Goal: Task Accomplishment & Management: Use online tool/utility

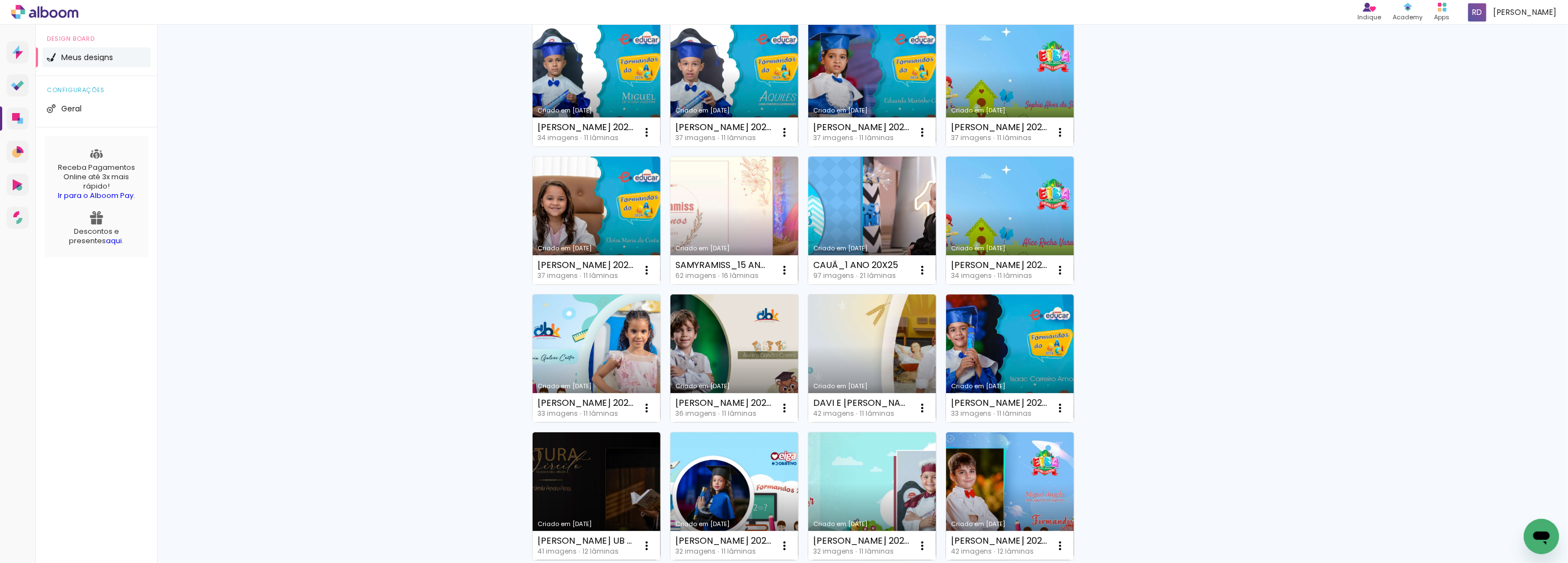
scroll to position [183, 0]
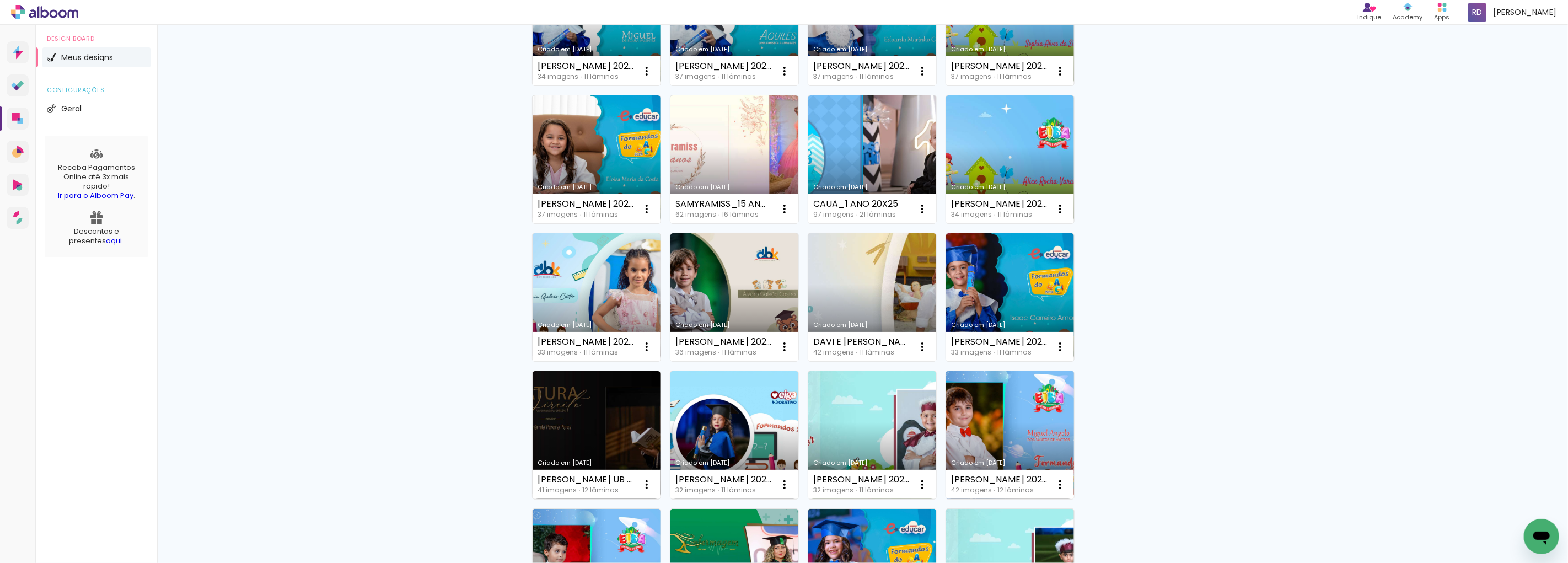
click at [976, 401] on link "Criado em [DATE]" at bounding box center [1010, 434] width 128 height 128
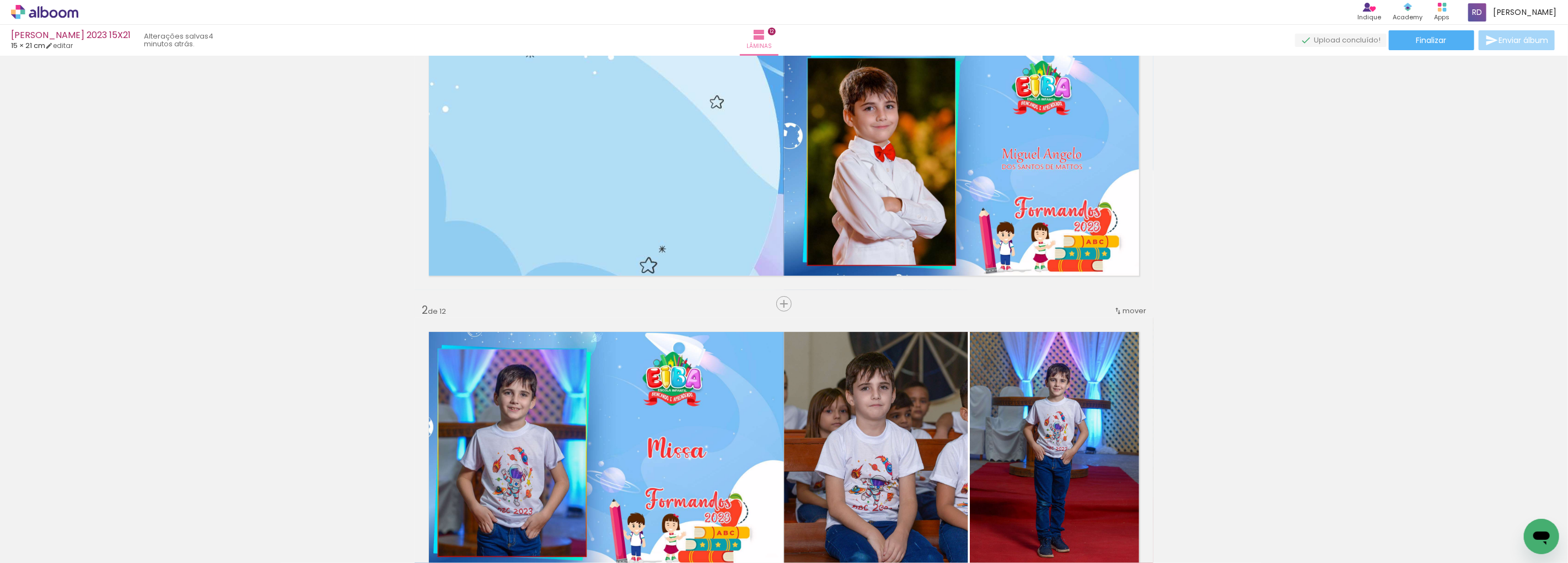
scroll to position [0, 1119]
click at [1437, 39] on span "Finalizar" at bounding box center [1431, 40] width 30 height 8
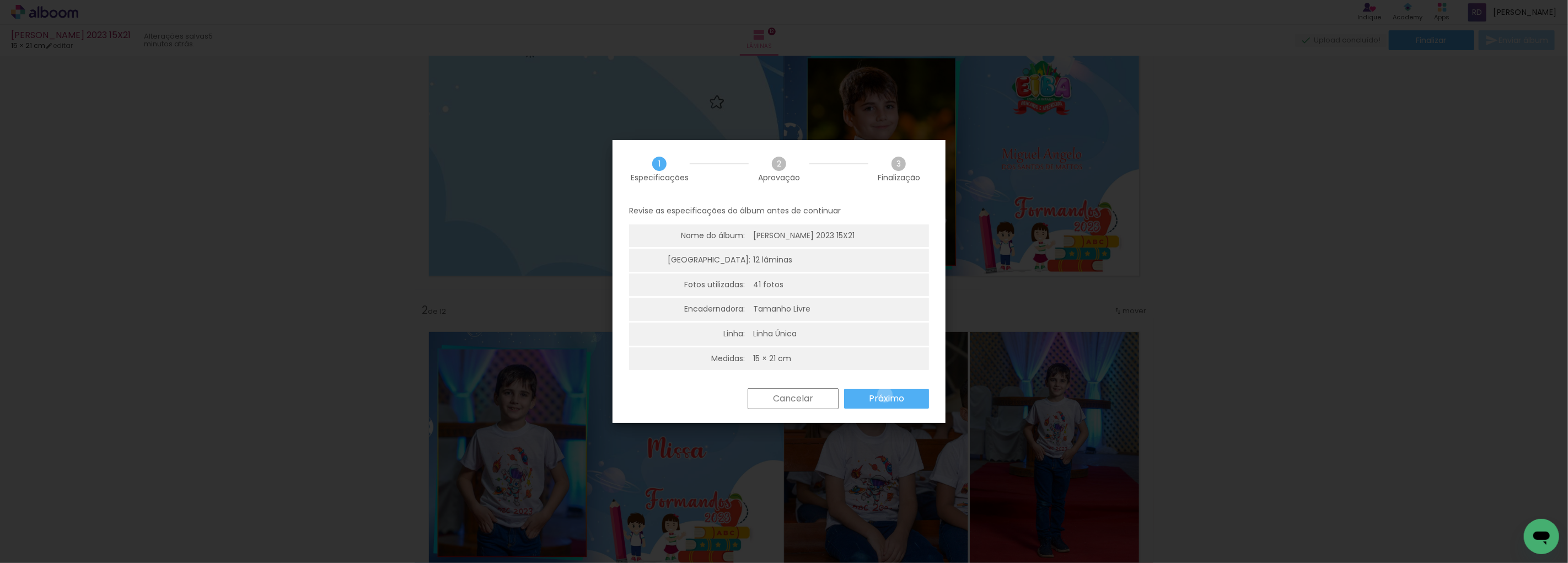
click at [0, 0] on slot "Próximo" at bounding box center [0, 0] width 0 height 0
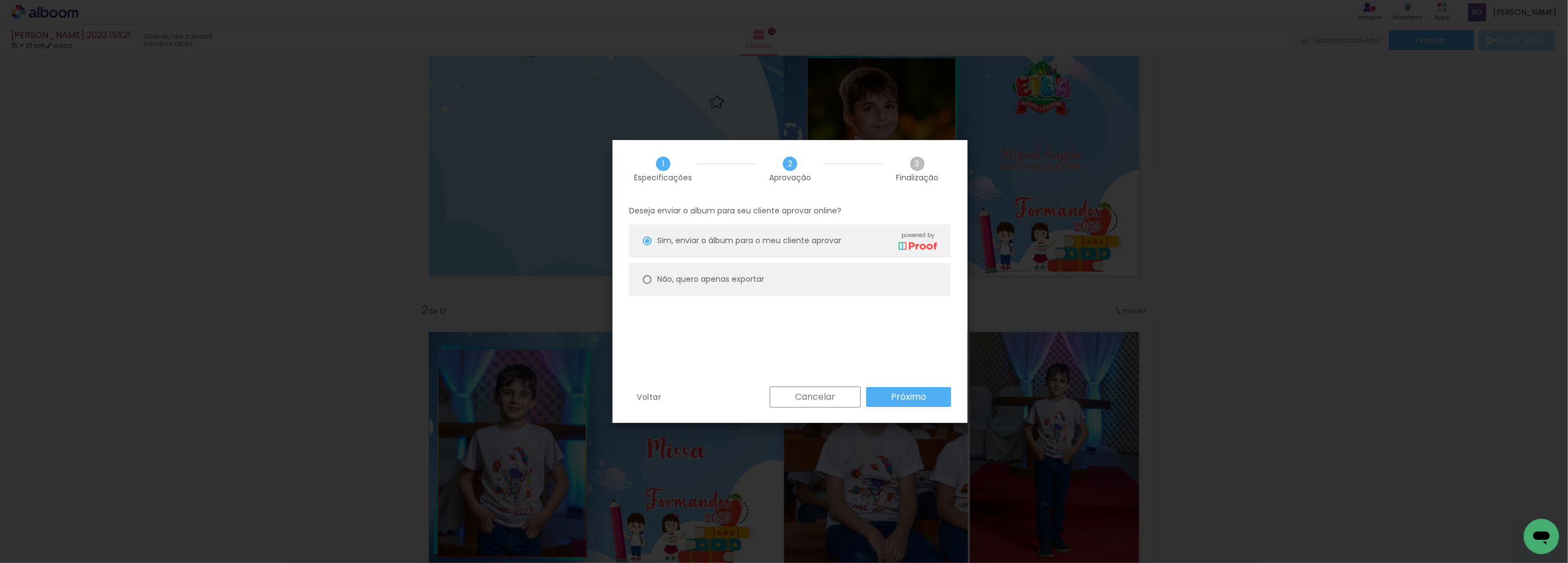
click at [648, 245] on div at bounding box center [647, 240] width 9 height 9
type paper-radio-button "on"
click at [0, 0] on slot "Próximo" at bounding box center [0, 0] width 0 height 0
type input "Alta, 300 DPI"
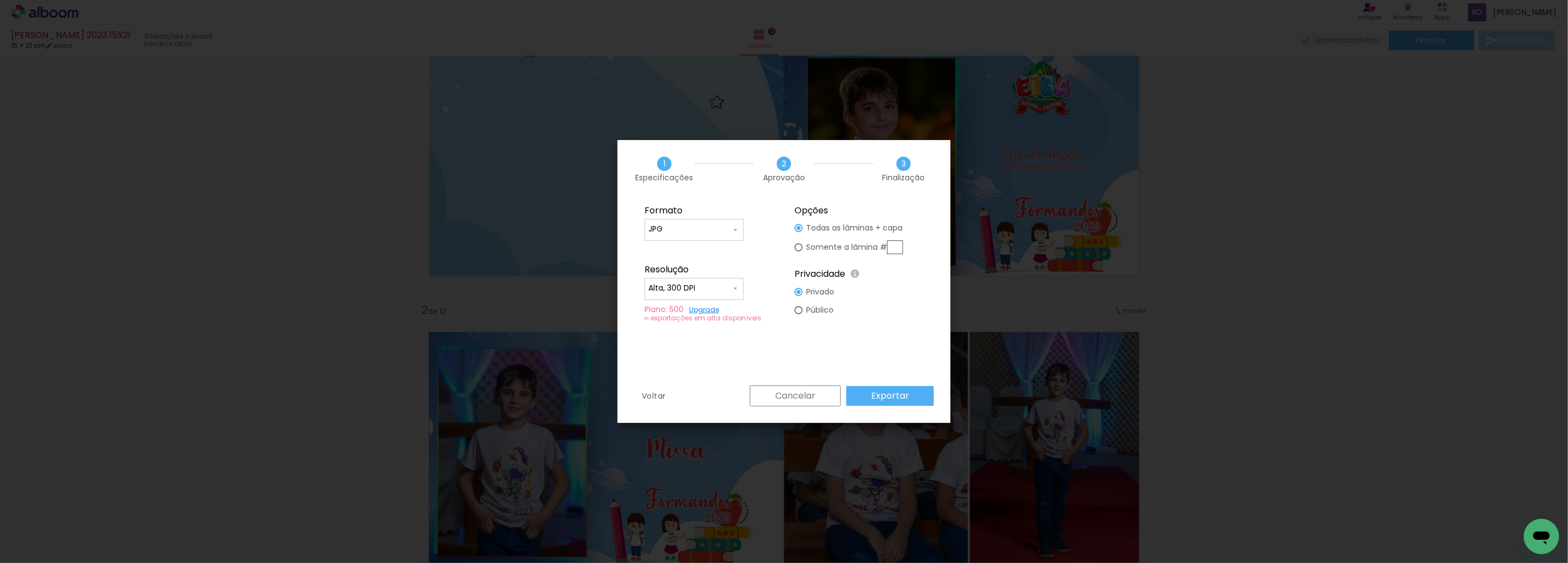
click at [0, 0] on slot "Exportar" at bounding box center [0, 0] width 0 height 0
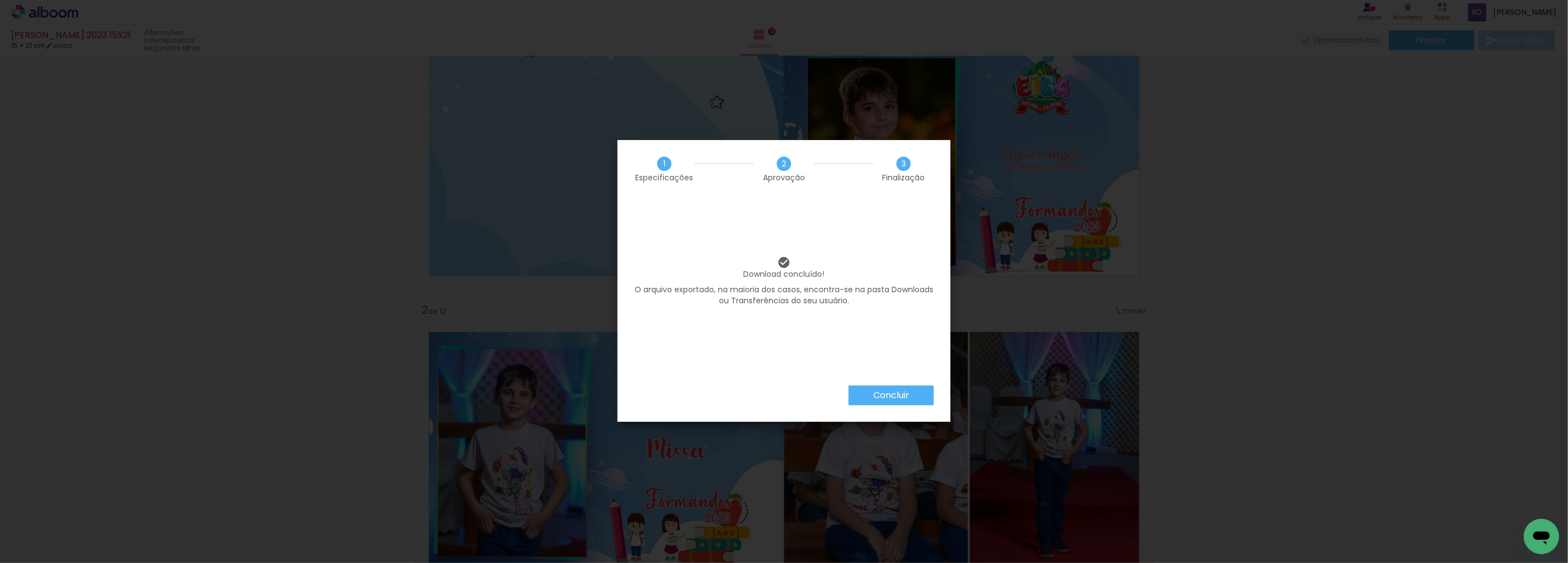
scroll to position [0, 1119]
click at [0, 0] on slot "Concluir" at bounding box center [0, 0] width 0 height 0
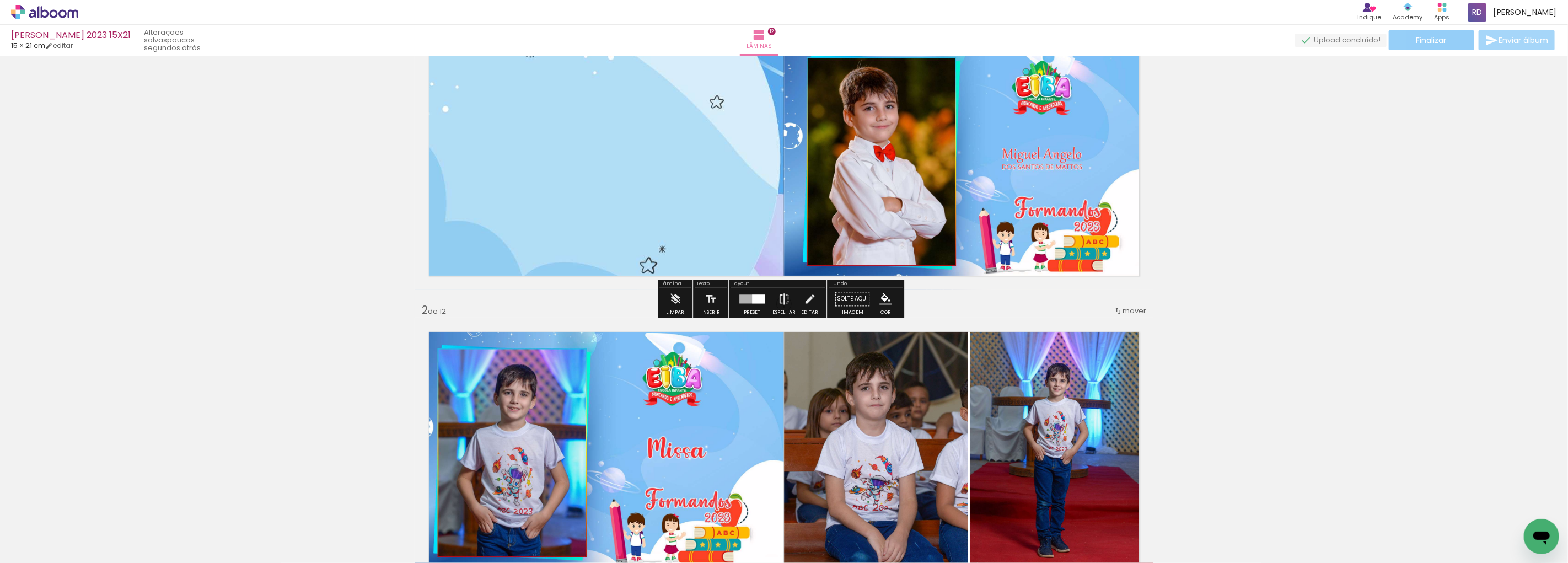
scroll to position [0, 1119]
click at [46, 5] on icon at bounding box center [44, 11] width 67 height 14
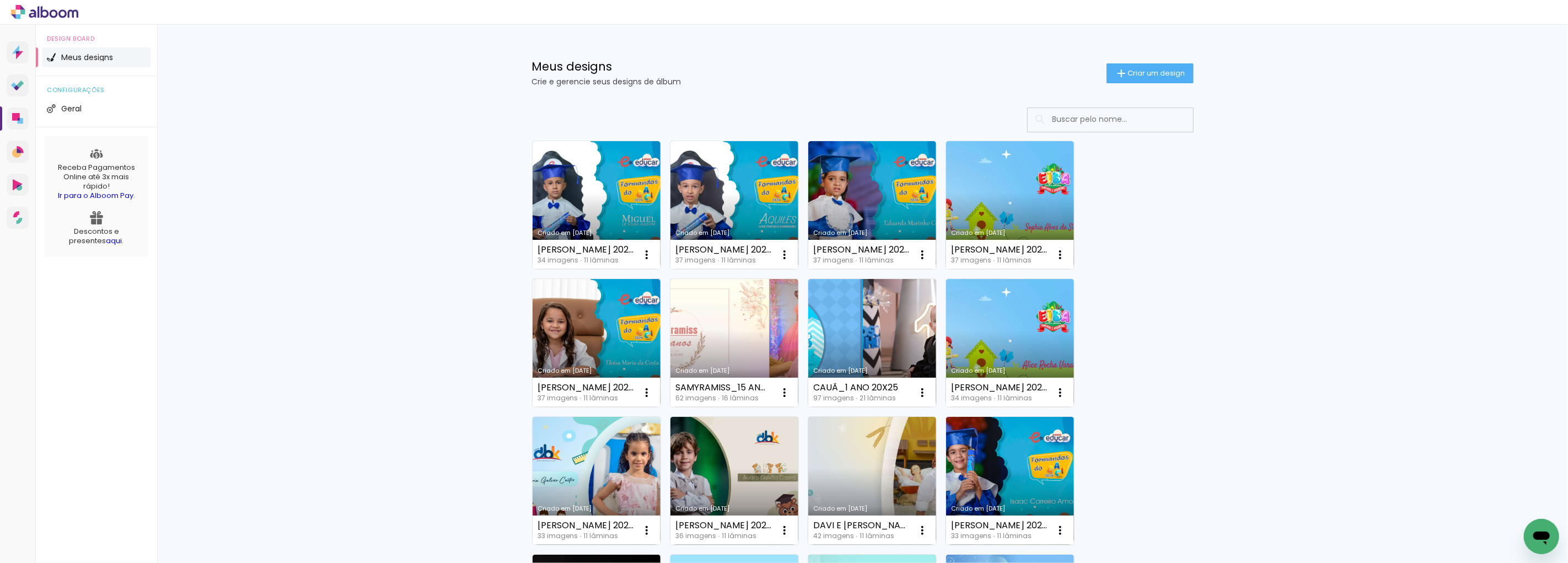
click at [1063, 116] on input at bounding box center [1125, 119] width 157 height 23
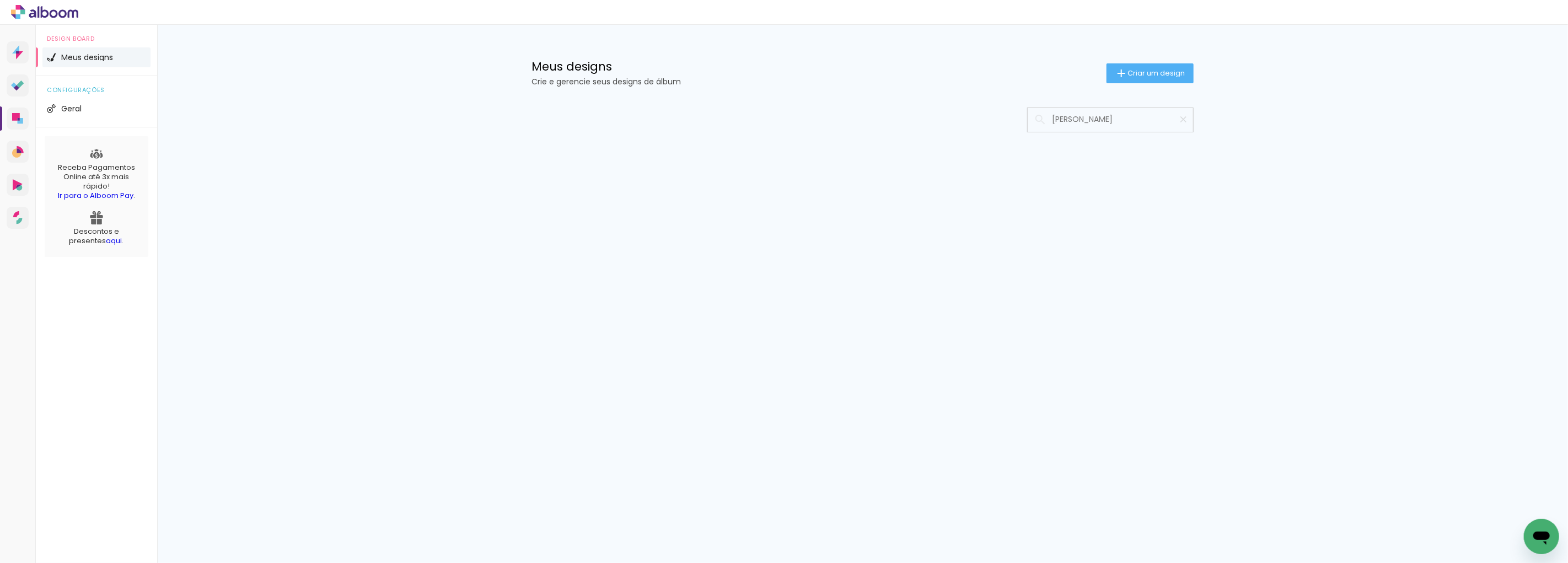
type input "marilia gabri"
type paper-input "marilia gabri"
click at [1070, 116] on input "marilia gabri" at bounding box center [1116, 119] width 138 height 23
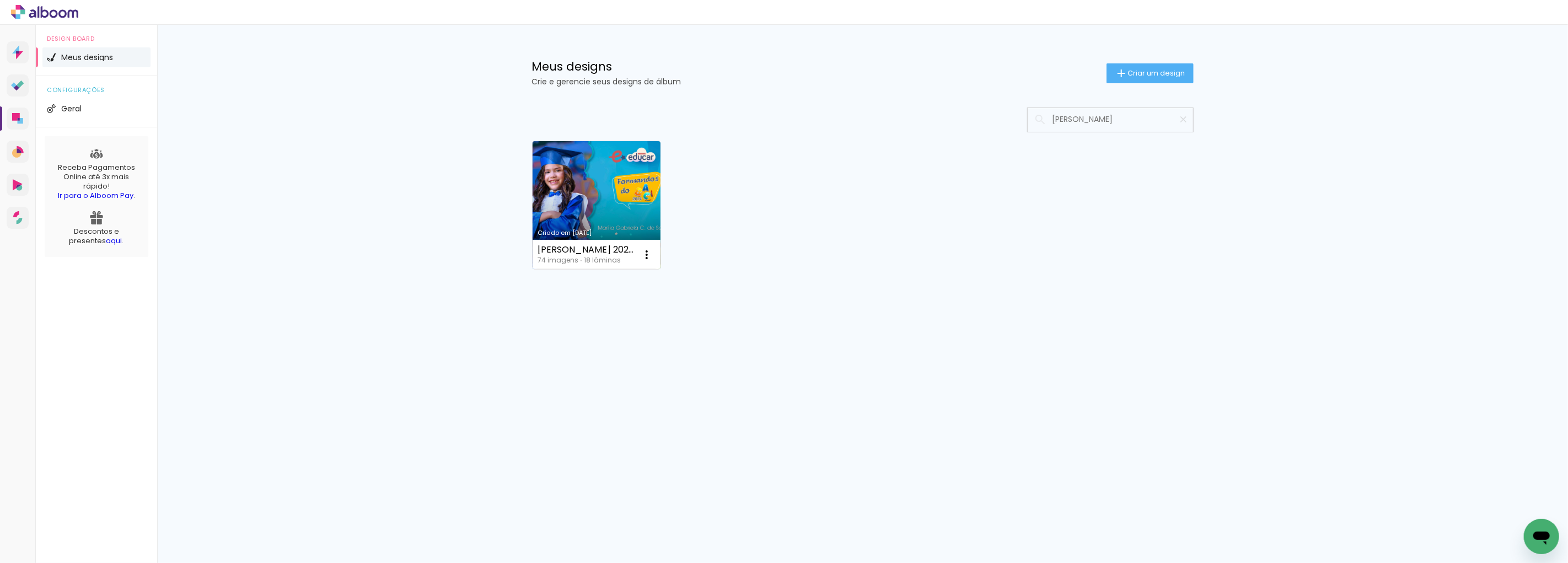
type input "[PERSON_NAME]"
type paper-input "[PERSON_NAME]"
click at [582, 175] on link "Criado em [DATE]" at bounding box center [596, 205] width 128 height 128
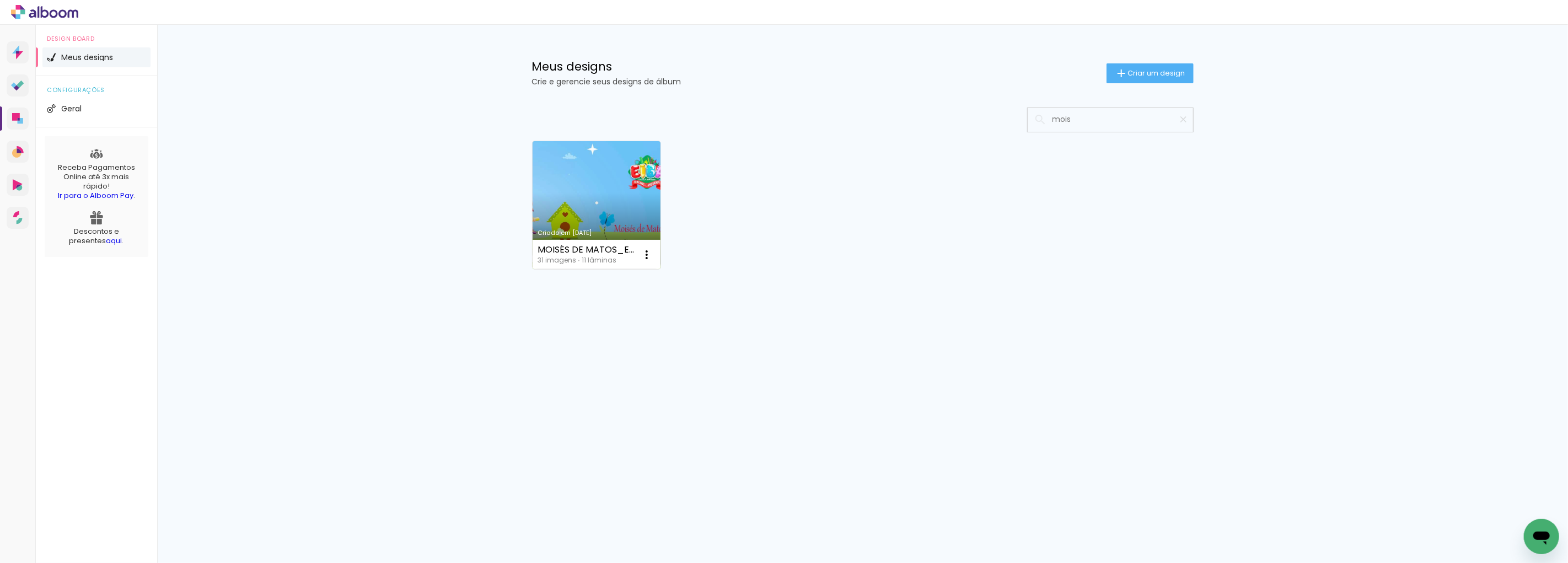
type input "mois"
type paper-input "mois"
click at [590, 200] on link "Criado em [DATE]" at bounding box center [596, 205] width 128 height 128
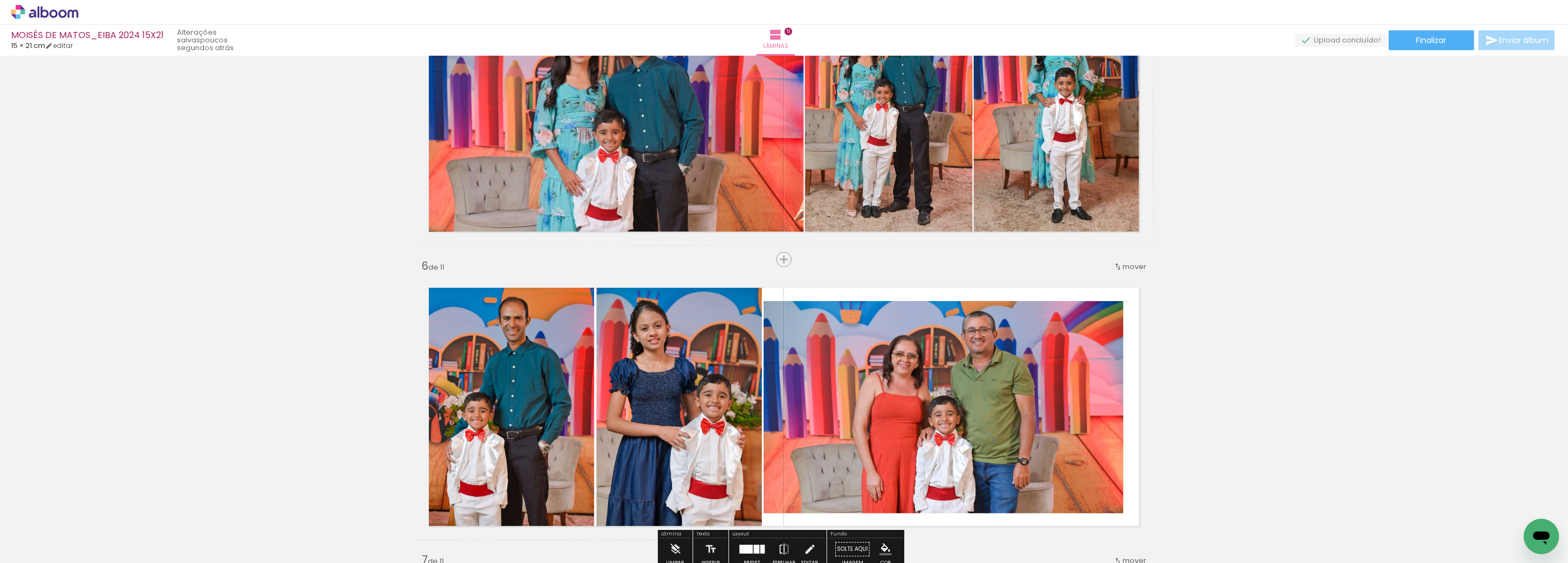
scroll to position [1347, 0]
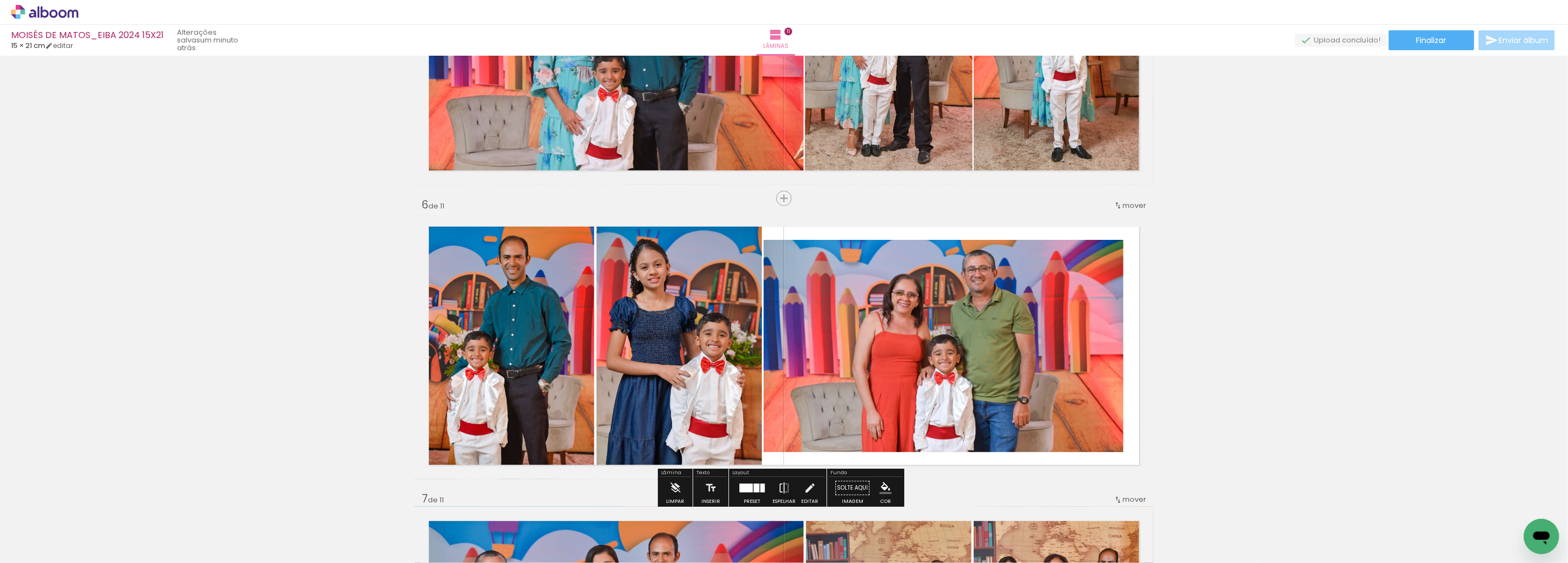
click at [670, 340] on quentale-photo at bounding box center [679, 345] width 165 height 267
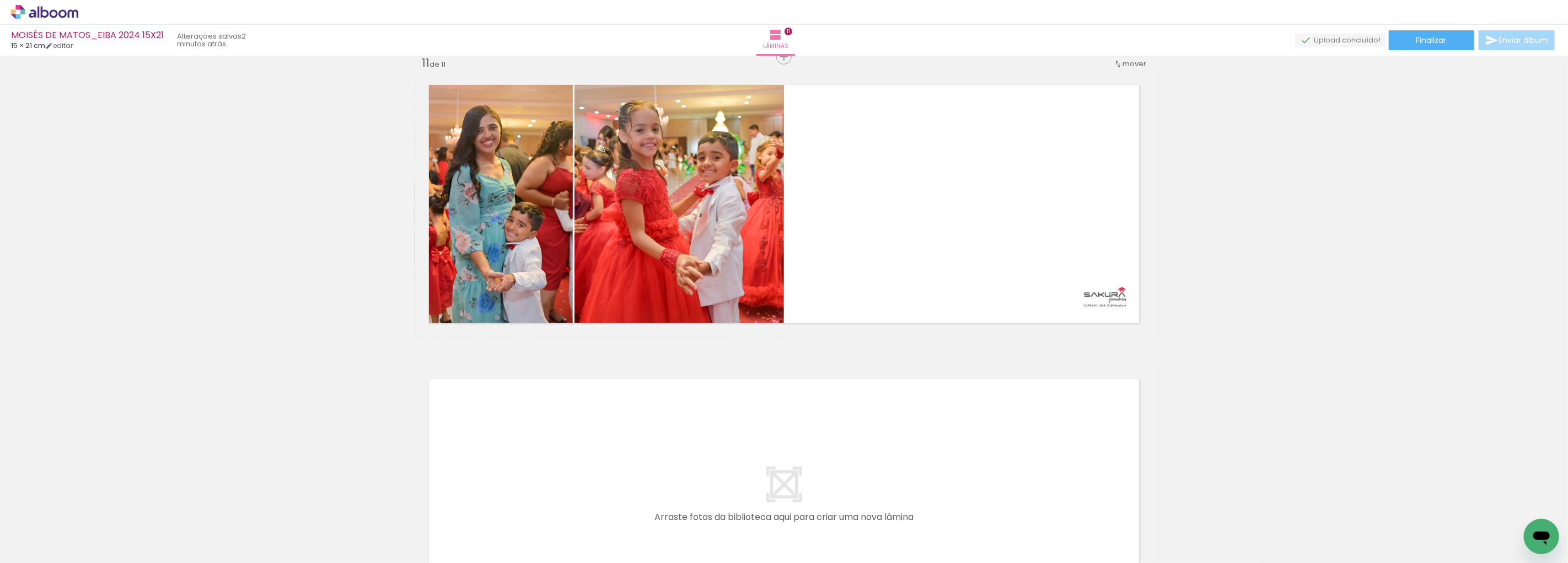
scroll to position [2696, 0]
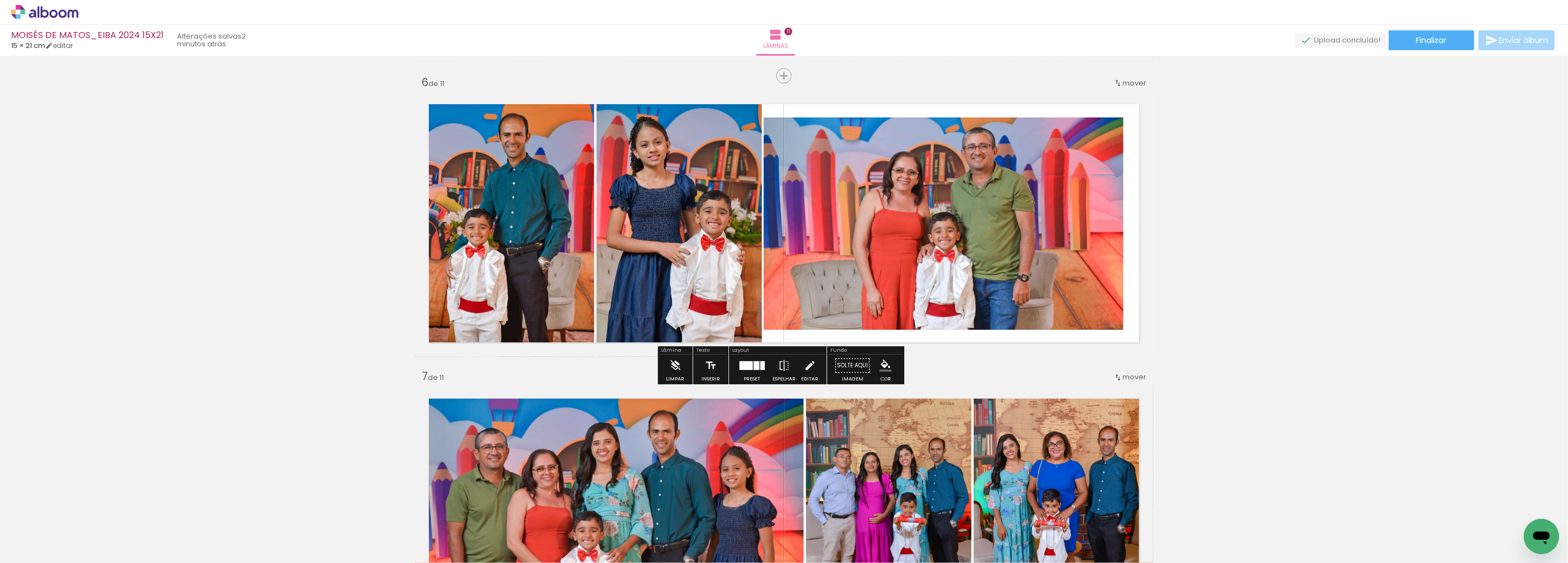
scroll to position [0, 439]
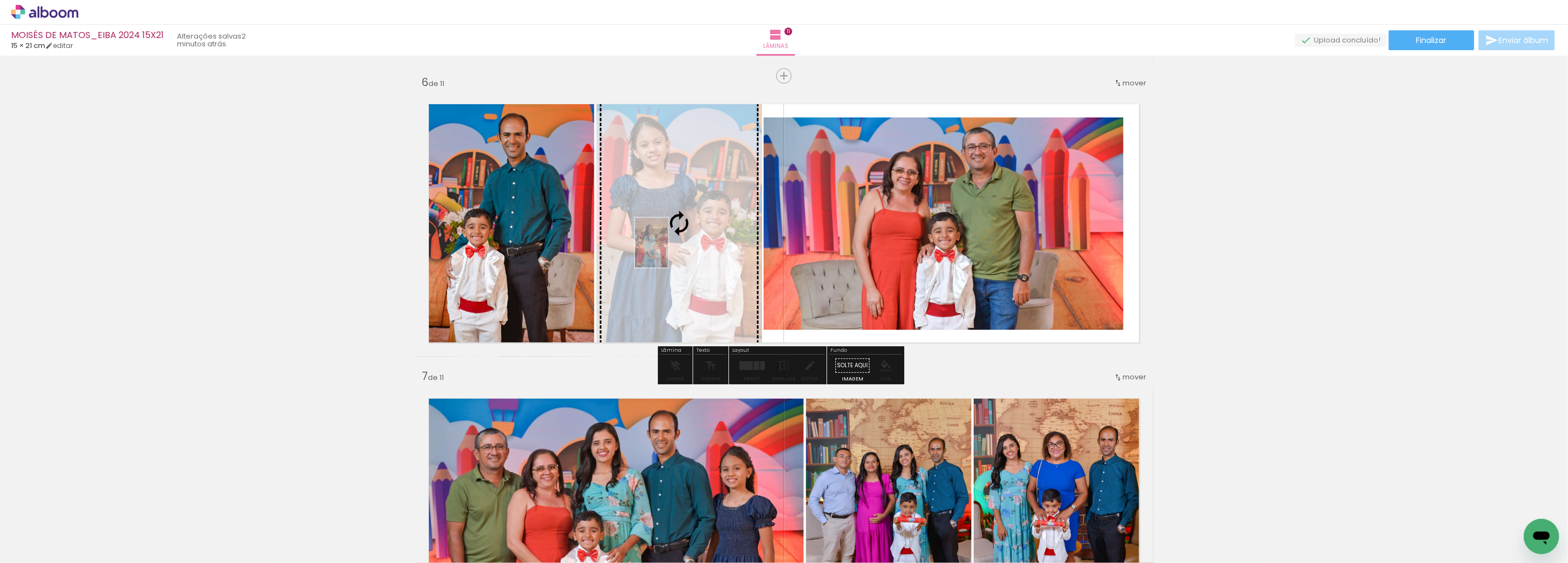
drag, startPoint x: 1465, startPoint y: 531, endPoint x: 668, endPoint y: 251, distance: 844.8
click at [668, 251] on quentale-workspace at bounding box center [784, 281] width 1568 height 563
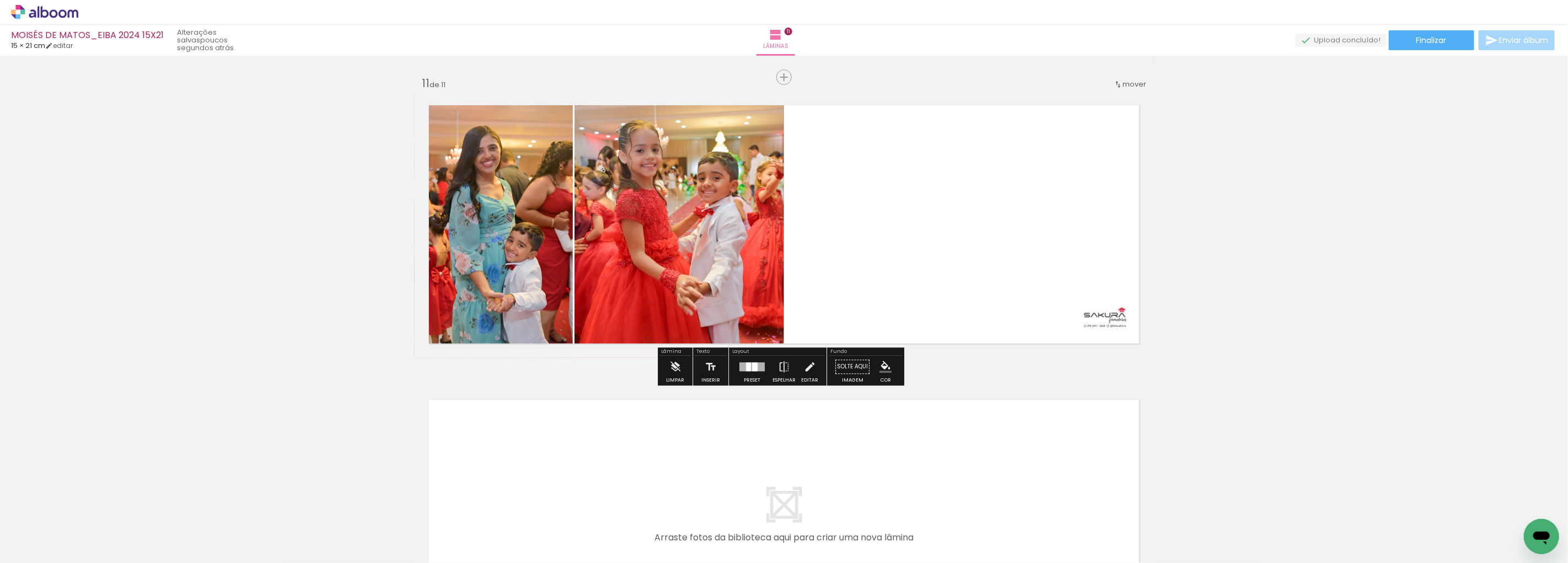
scroll to position [2940, 0]
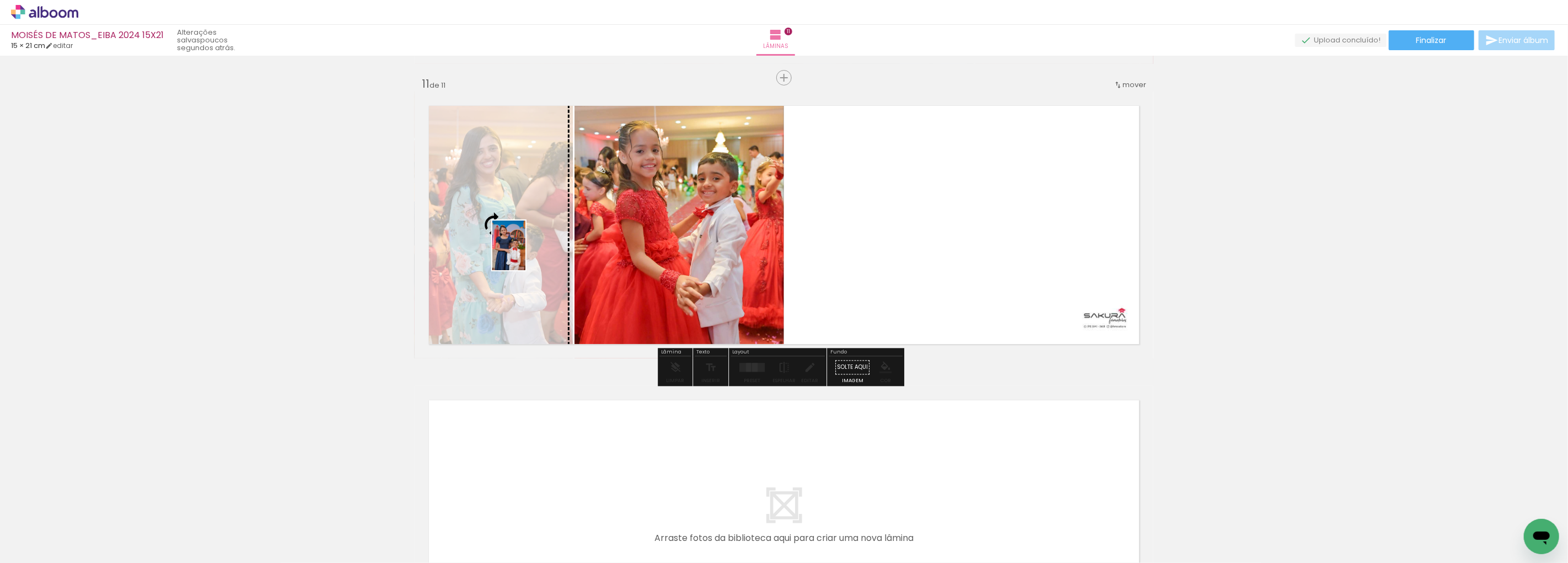
drag, startPoint x: 667, startPoint y: 535, endPoint x: 526, endPoint y: 254, distance: 314.4
click at [526, 254] on quentale-workspace at bounding box center [784, 281] width 1568 height 563
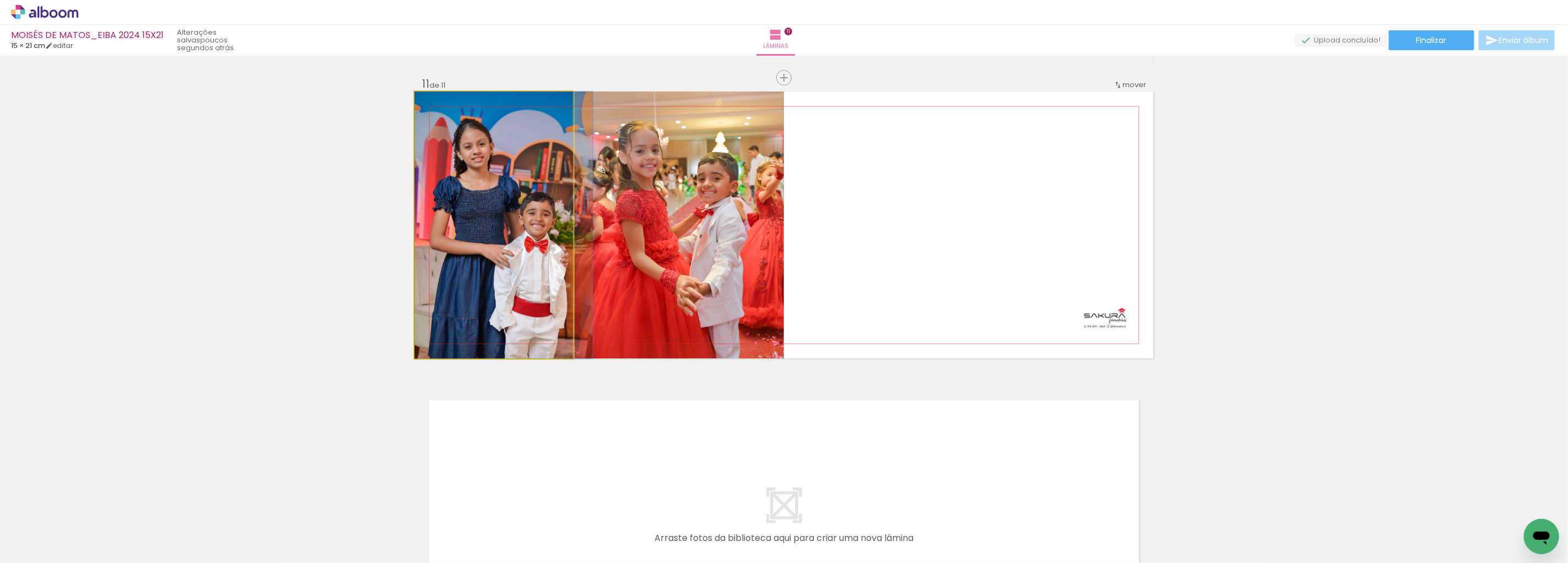
drag, startPoint x: 501, startPoint y: 222, endPoint x: 515, endPoint y: 222, distance: 14.0
drag, startPoint x: 467, startPoint y: 239, endPoint x: 476, endPoint y: 239, distance: 9.0
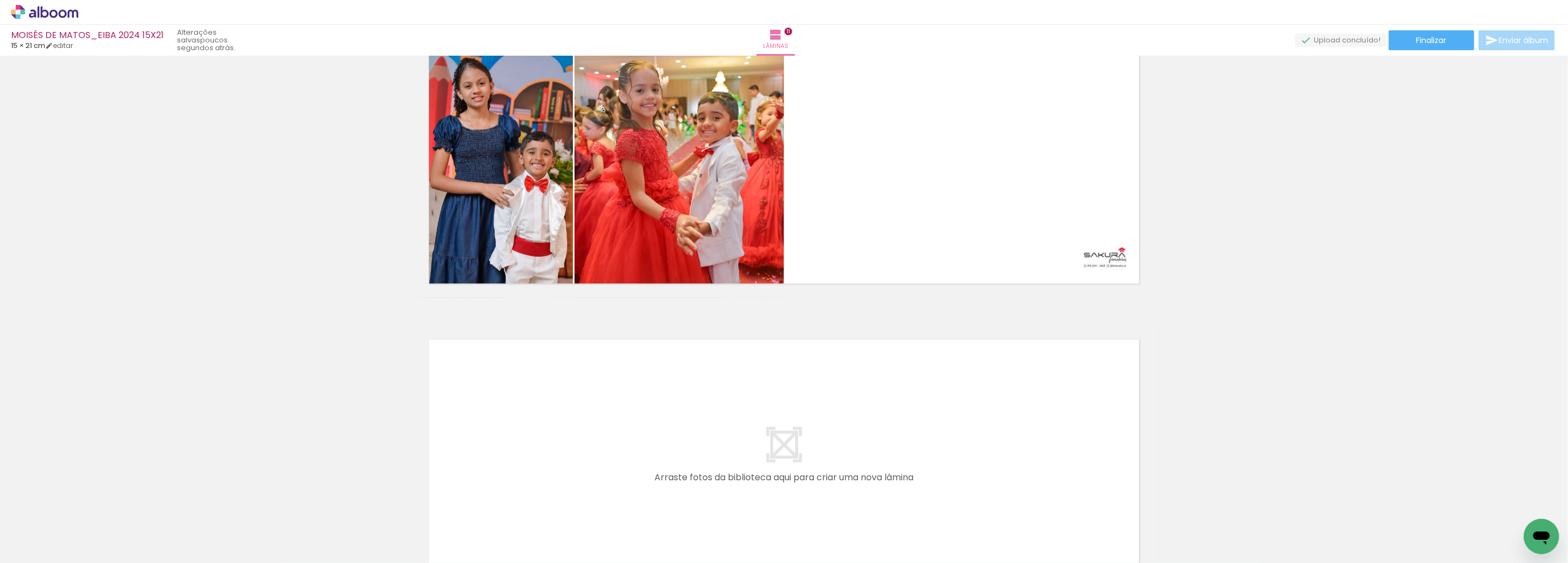
scroll to position [3001, 0]
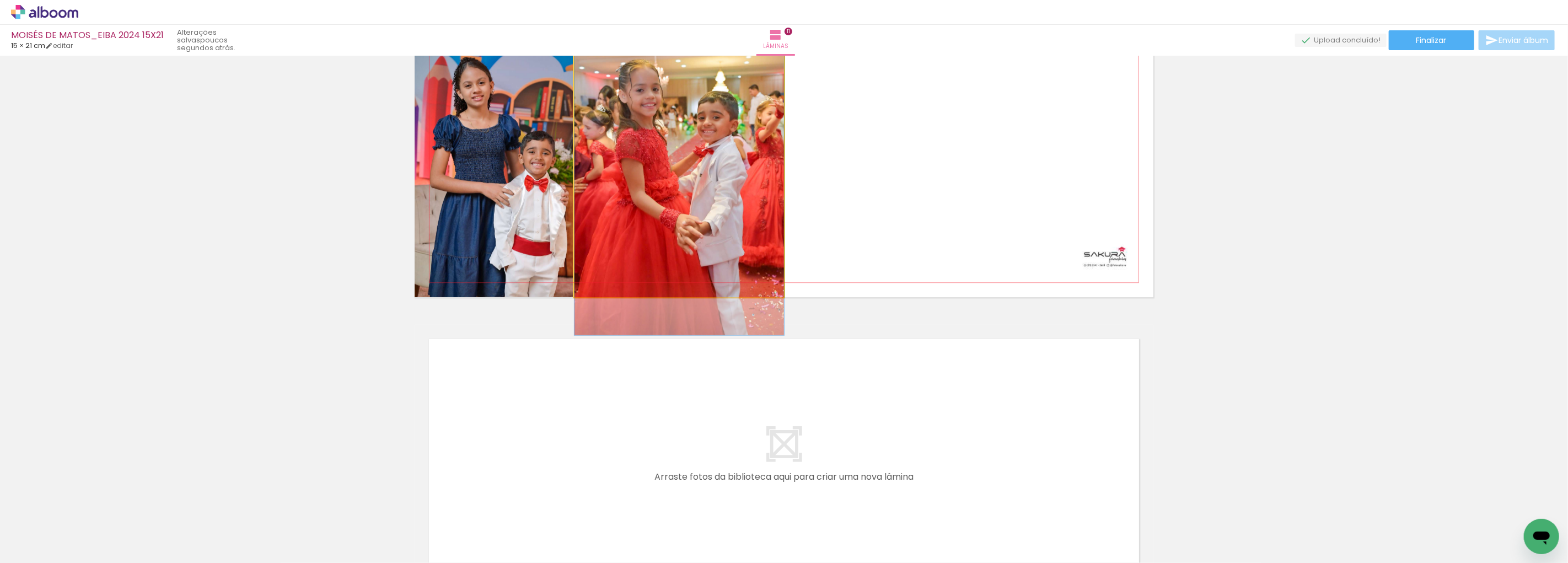
click at [639, 191] on quentale-photo at bounding box center [679, 163] width 210 height 267
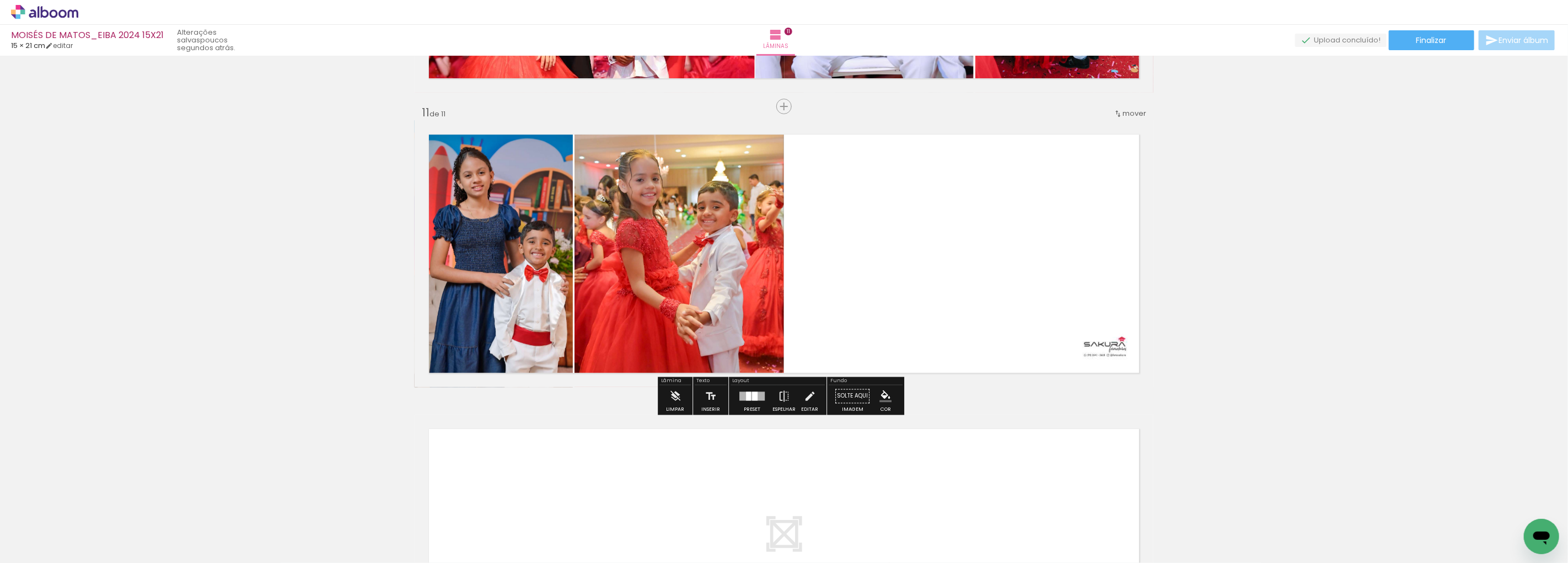
scroll to position [2879, 0]
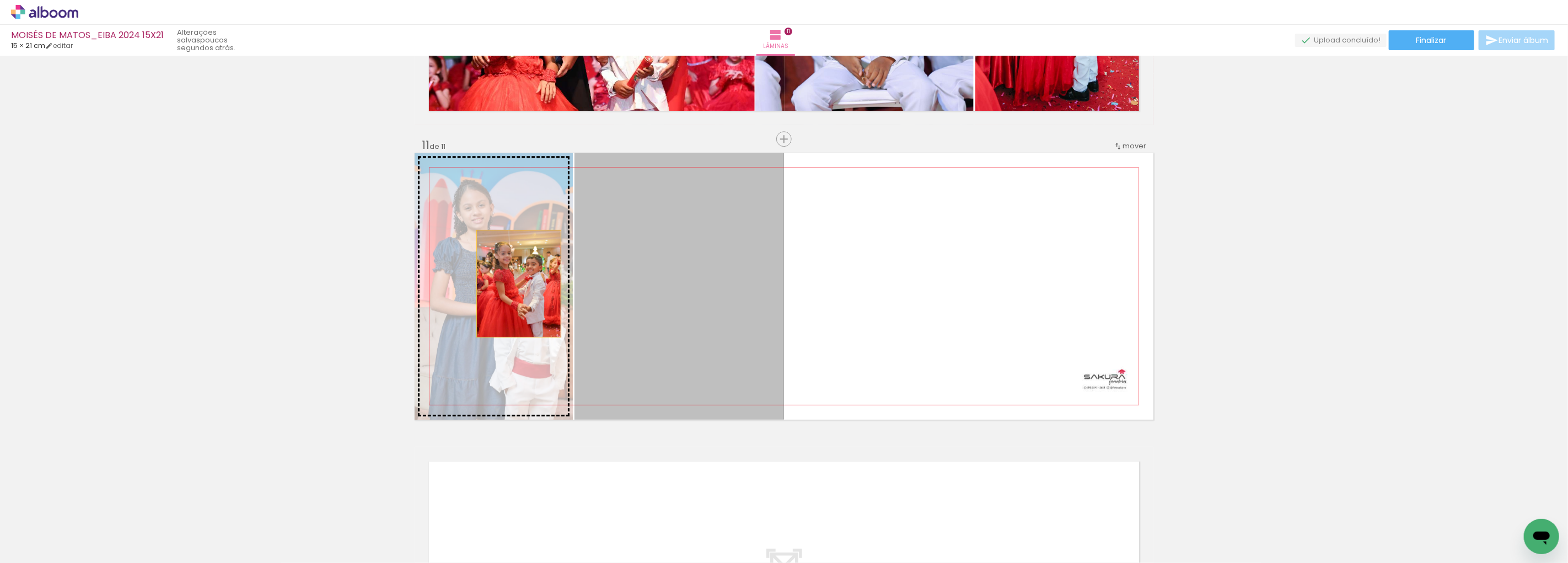
drag, startPoint x: 677, startPoint y: 284, endPoint x: 514, endPoint y: 283, distance: 163.0
click at [0, 0] on slot at bounding box center [0, 0] width 0 height 0
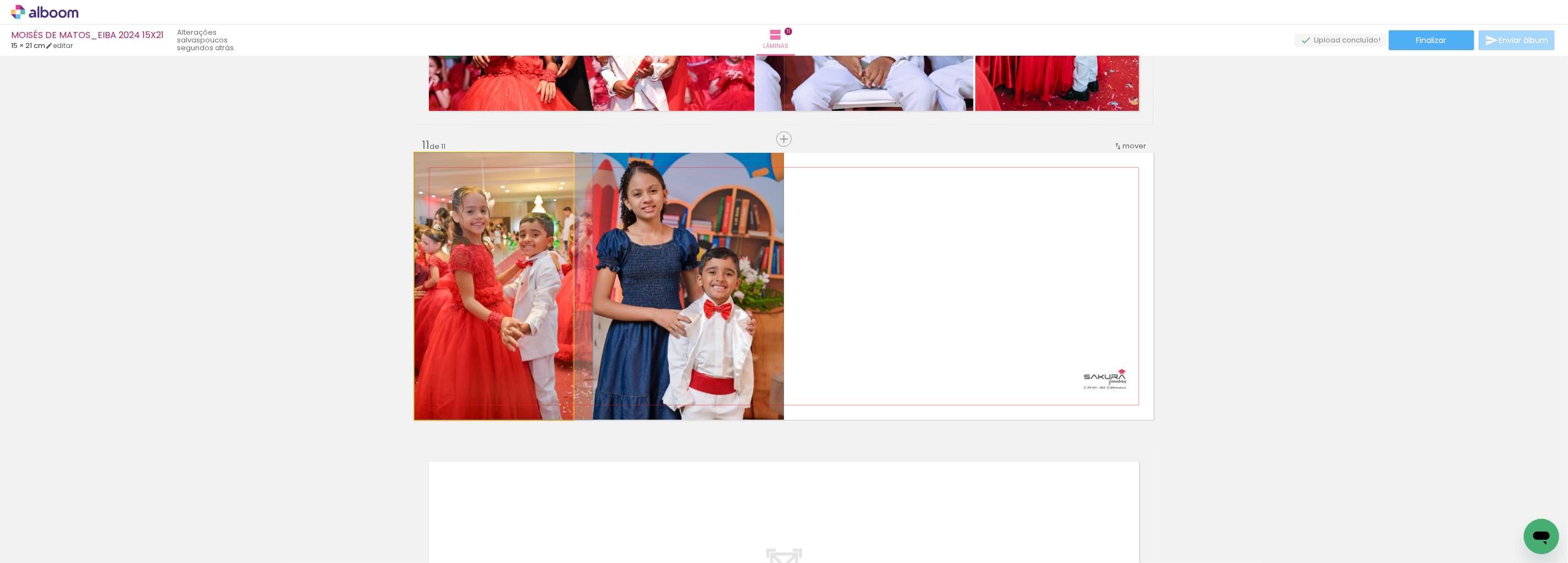
drag, startPoint x: 479, startPoint y: 269, endPoint x: 499, endPoint y: 268, distance: 20.0
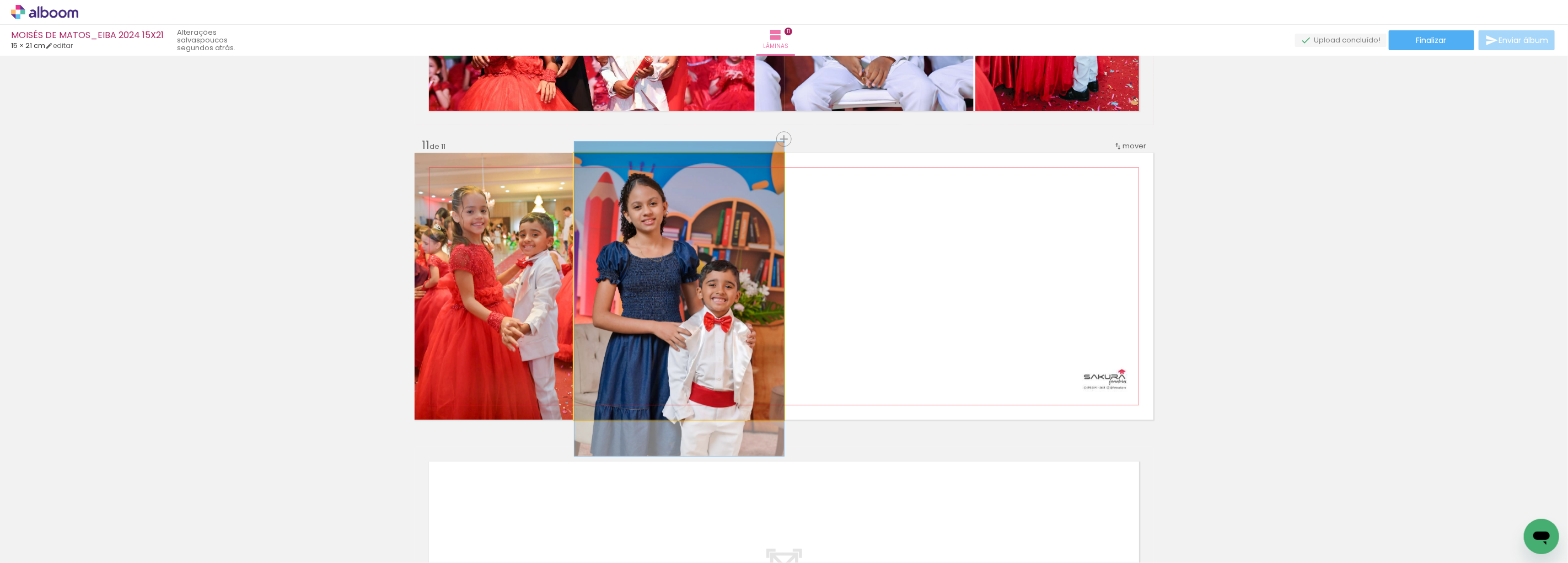
drag, startPoint x: 641, startPoint y: 260, endPoint x: 641, endPoint y: 273, distance: 13.0
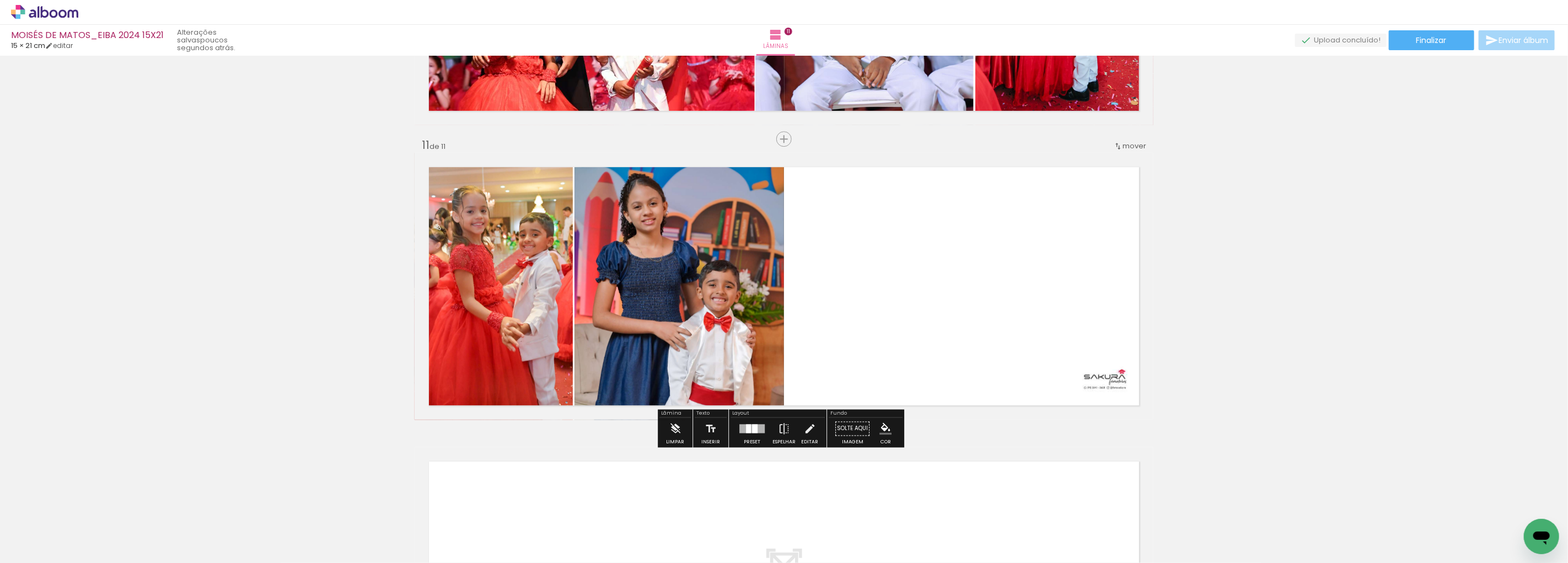
click at [611, 263] on quentale-photo at bounding box center [679, 286] width 210 height 267
click at [611, 262] on quentale-photo at bounding box center [679, 286] width 210 height 267
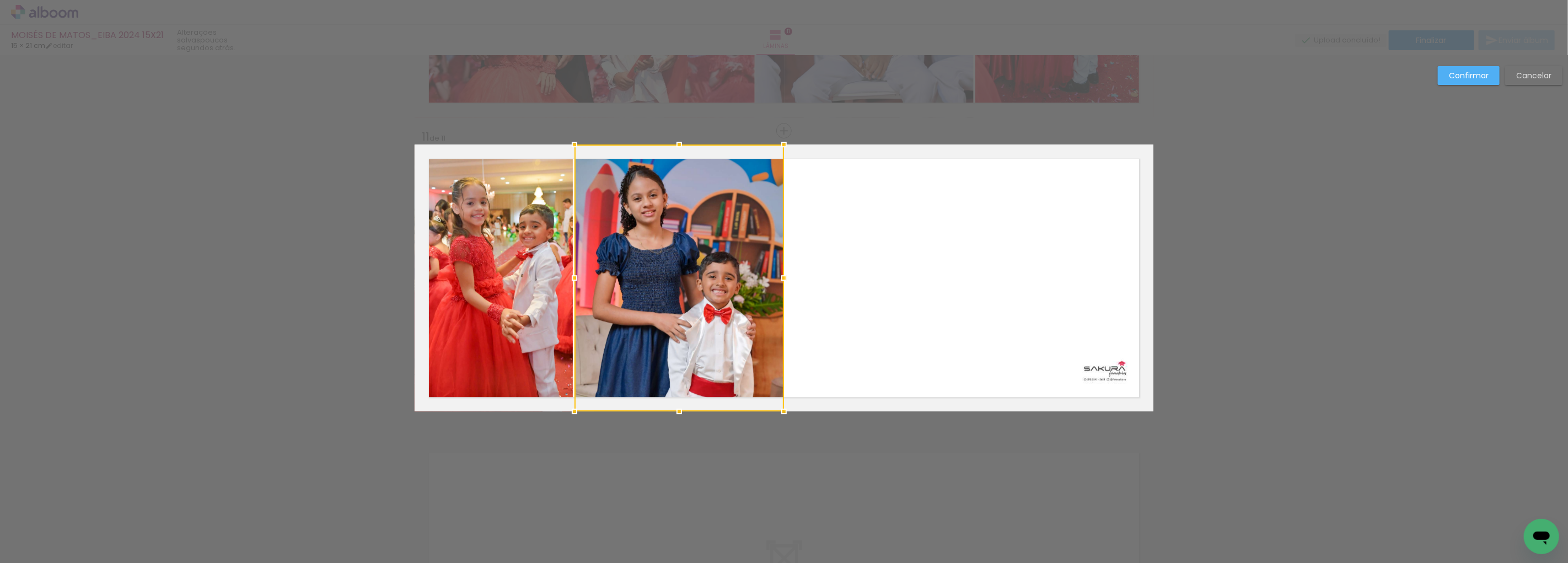
scroll to position [2889, 0]
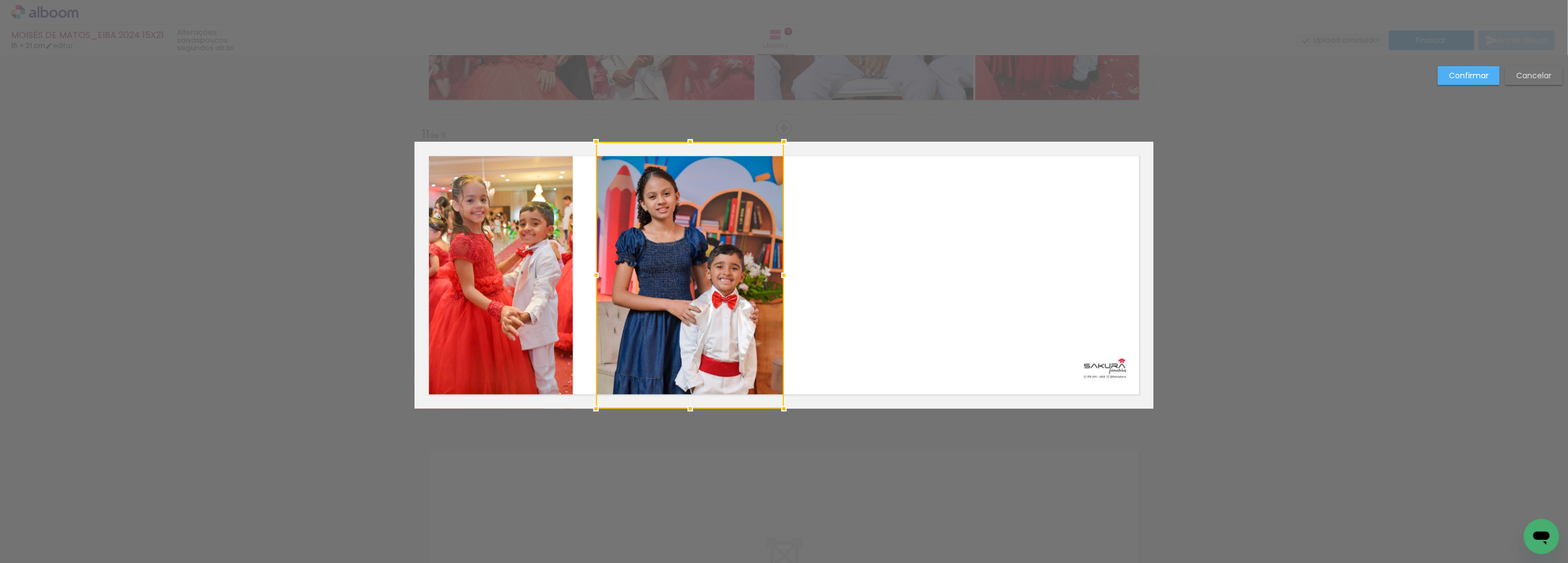
drag, startPoint x: 566, startPoint y: 276, endPoint x: 588, endPoint y: 276, distance: 22.0
click at [588, 276] on div at bounding box center [596, 274] width 22 height 22
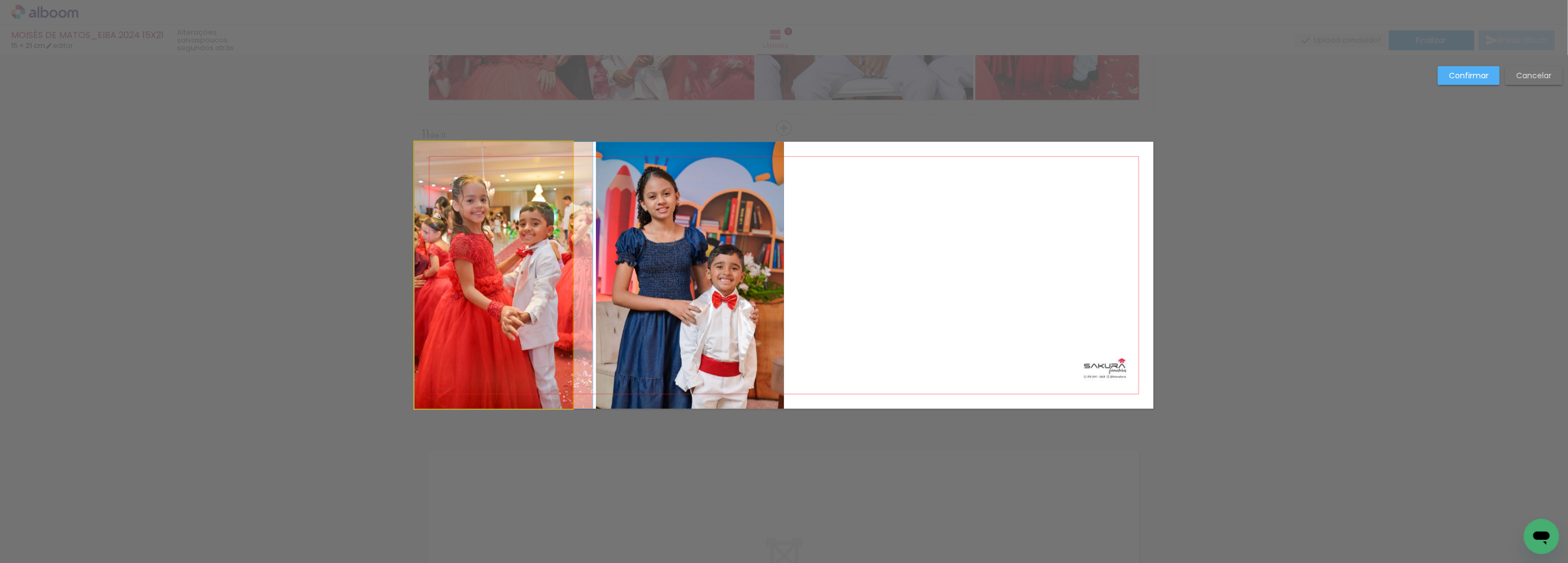
click at [483, 272] on quentale-photo at bounding box center [493, 275] width 158 height 267
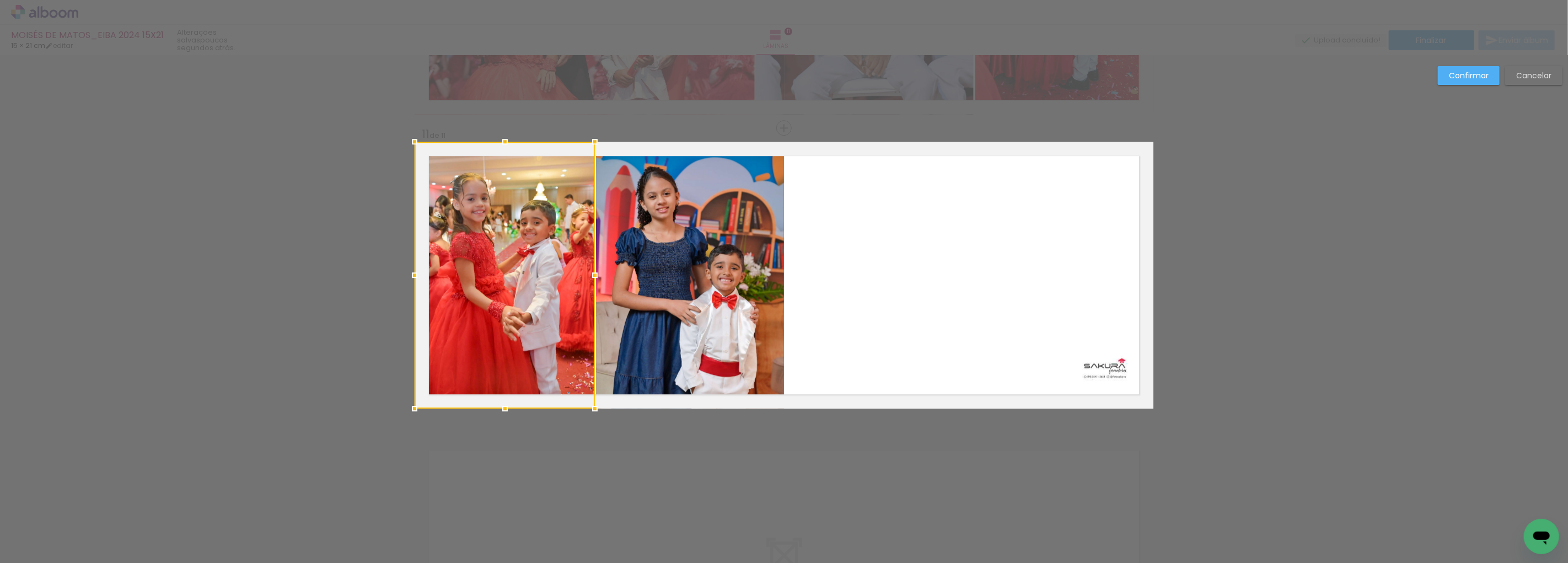
drag, startPoint x: 568, startPoint y: 274, endPoint x: 590, endPoint y: 274, distance: 22.0
click at [590, 274] on div at bounding box center [595, 274] width 22 height 22
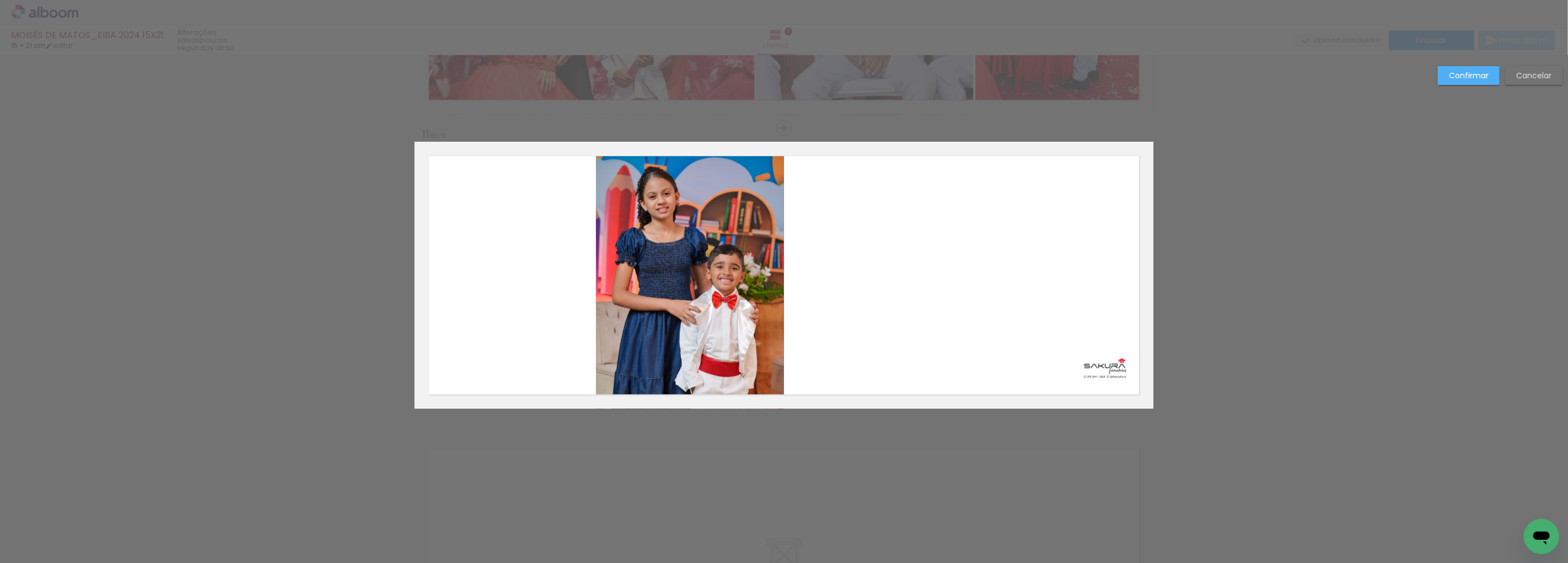
click at [706, 246] on quentale-photo at bounding box center [690, 275] width 188 height 267
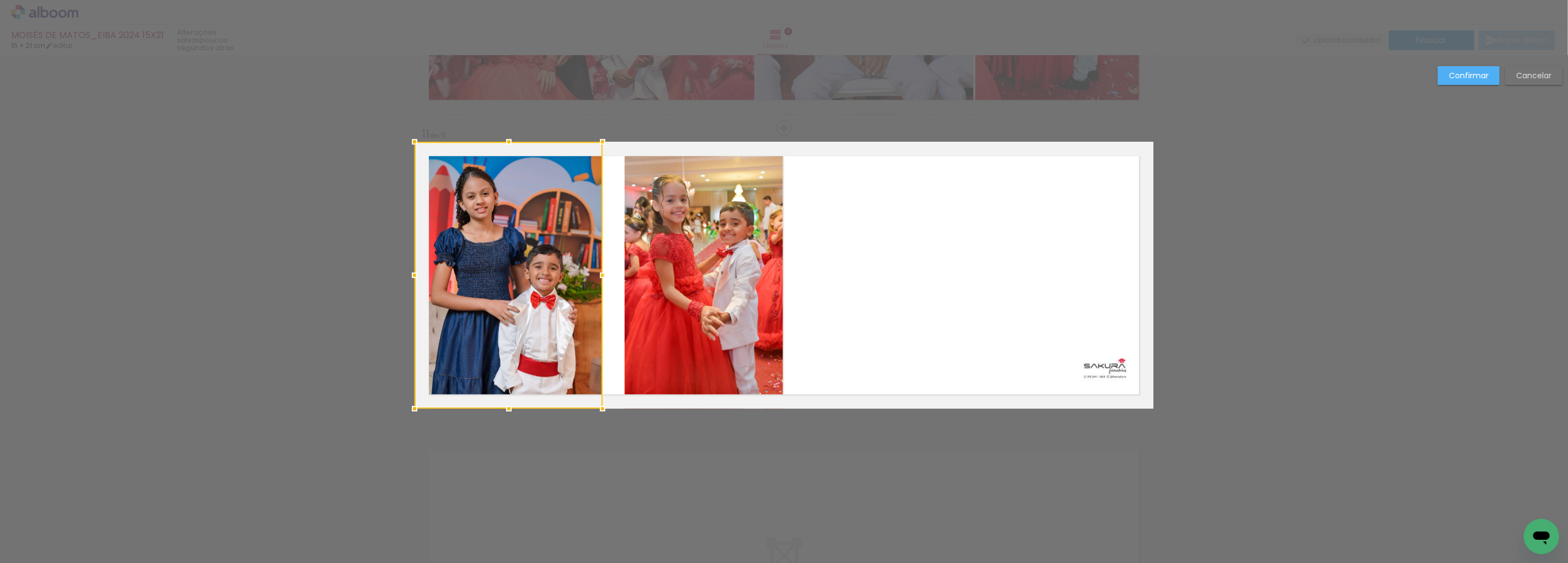
drag, startPoint x: 682, startPoint y: 232, endPoint x: 486, endPoint y: 221, distance: 196.3
click at [486, 221] on div at bounding box center [508, 275] width 188 height 267
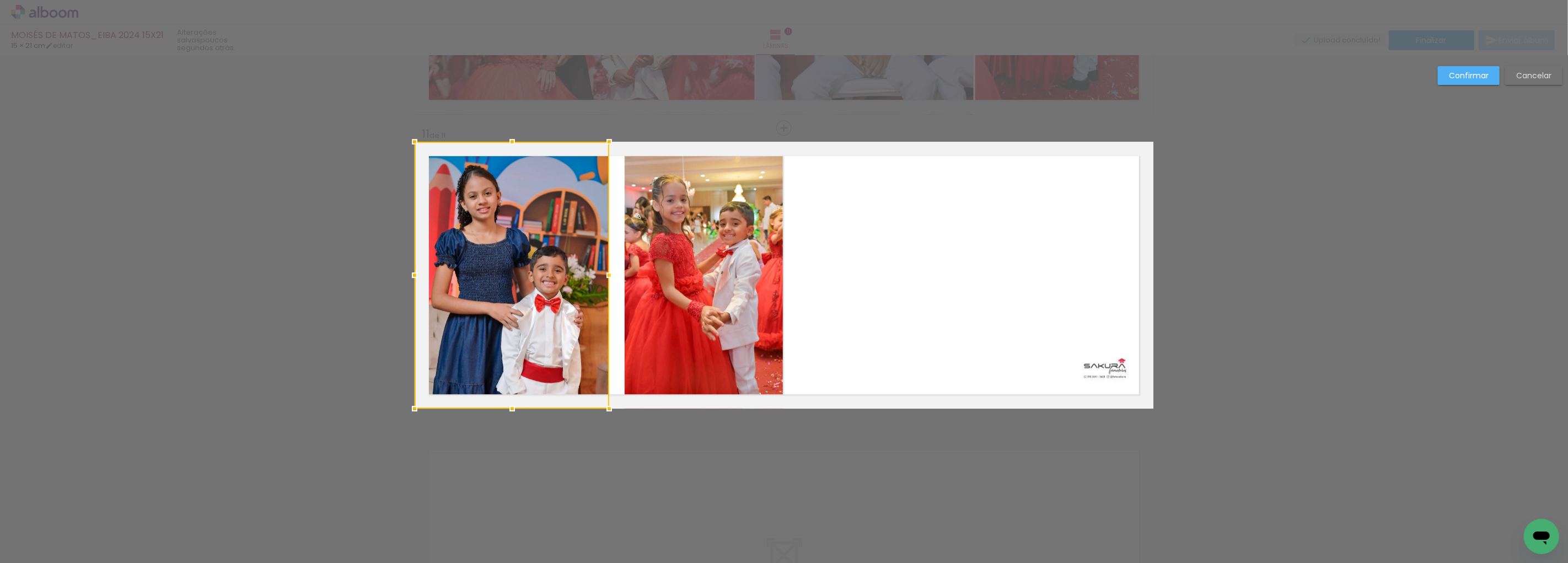
drag, startPoint x: 600, startPoint y: 274, endPoint x: 626, endPoint y: 274, distance: 26.0
click at [626, 274] on album-spread "11 de 11" at bounding box center [783, 275] width 738 height 267
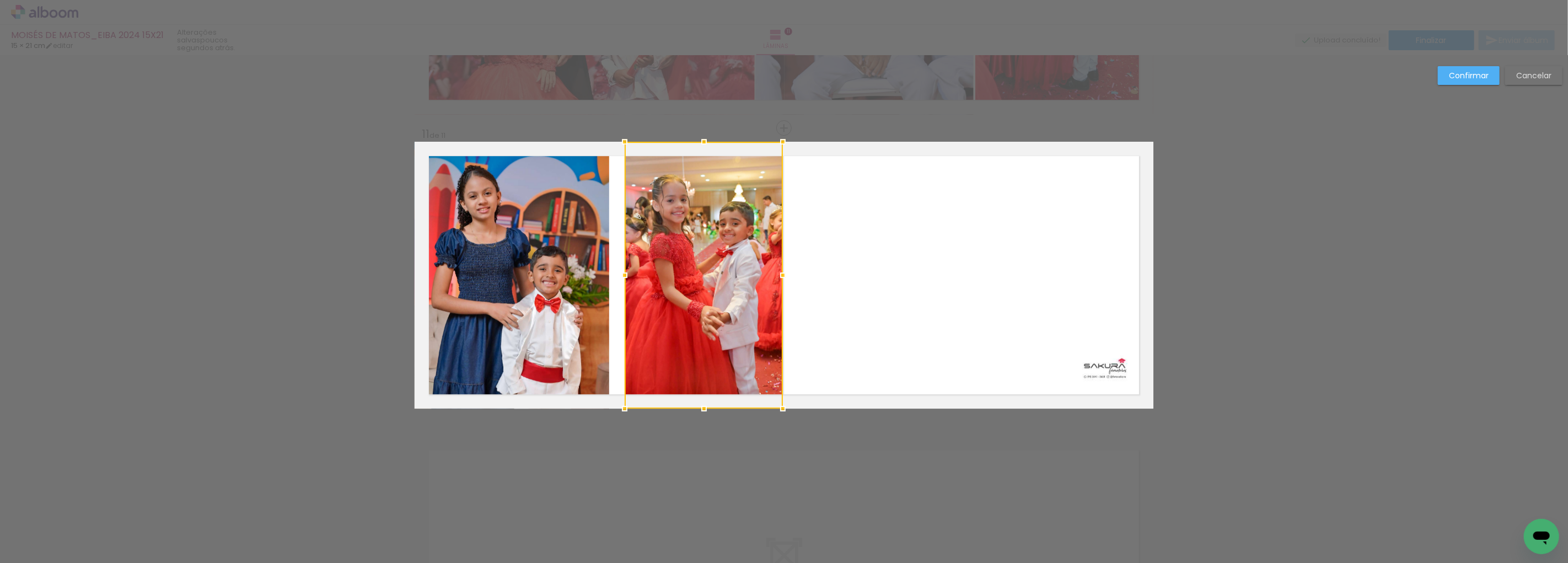
click at [660, 271] on div at bounding box center [704, 275] width 158 height 267
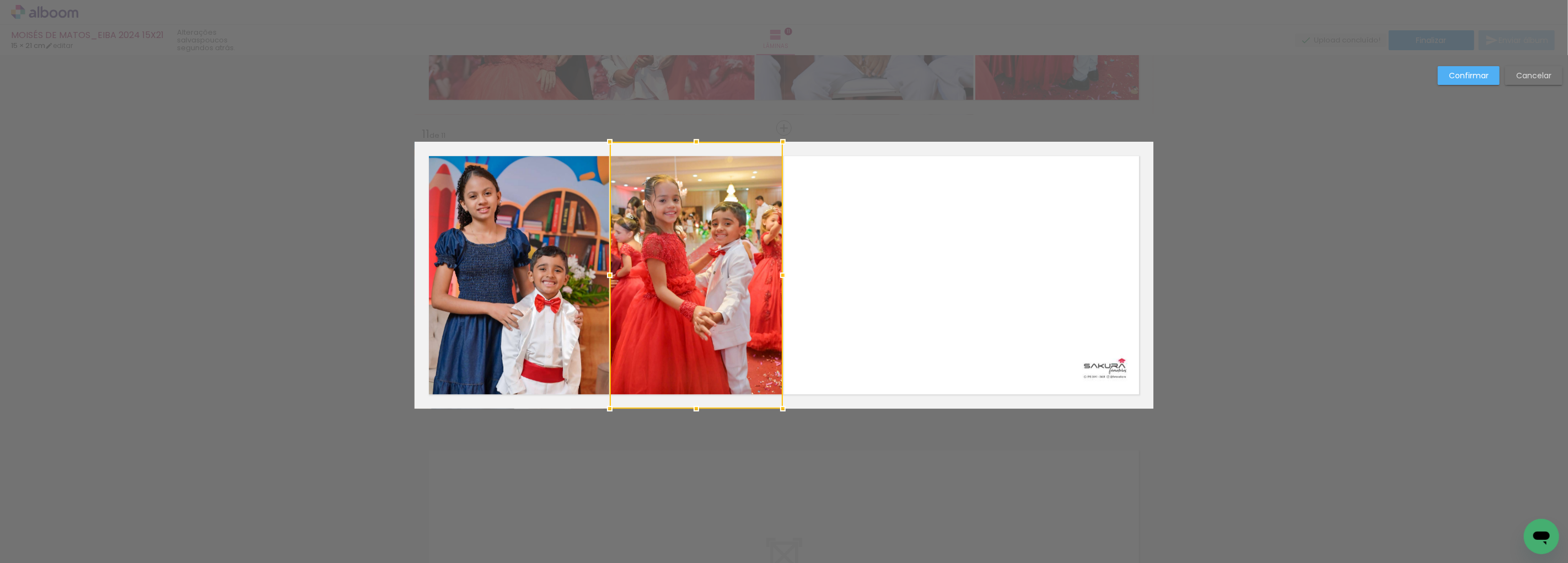
drag, startPoint x: 616, startPoint y: 273, endPoint x: 601, endPoint y: 273, distance: 15.0
click at [601, 273] on div at bounding box center [609, 274] width 22 height 22
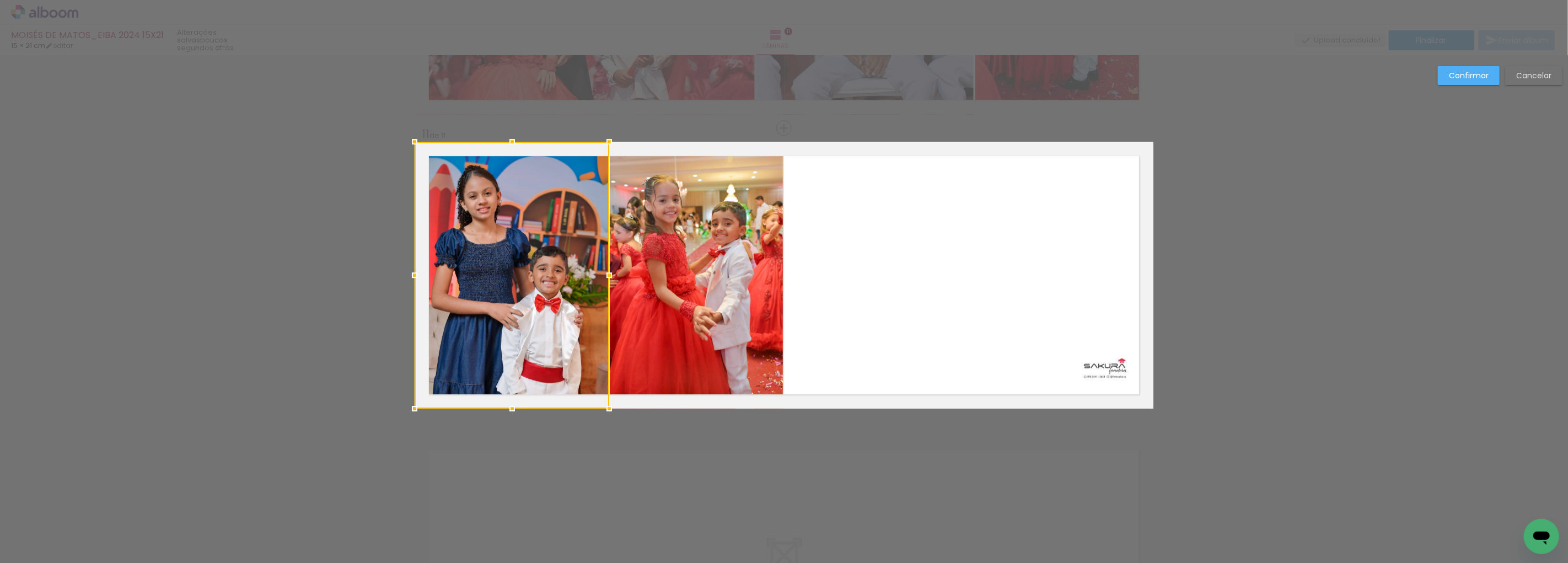
click at [0, 0] on slot "Confirmar" at bounding box center [0, 0] width 0 height 0
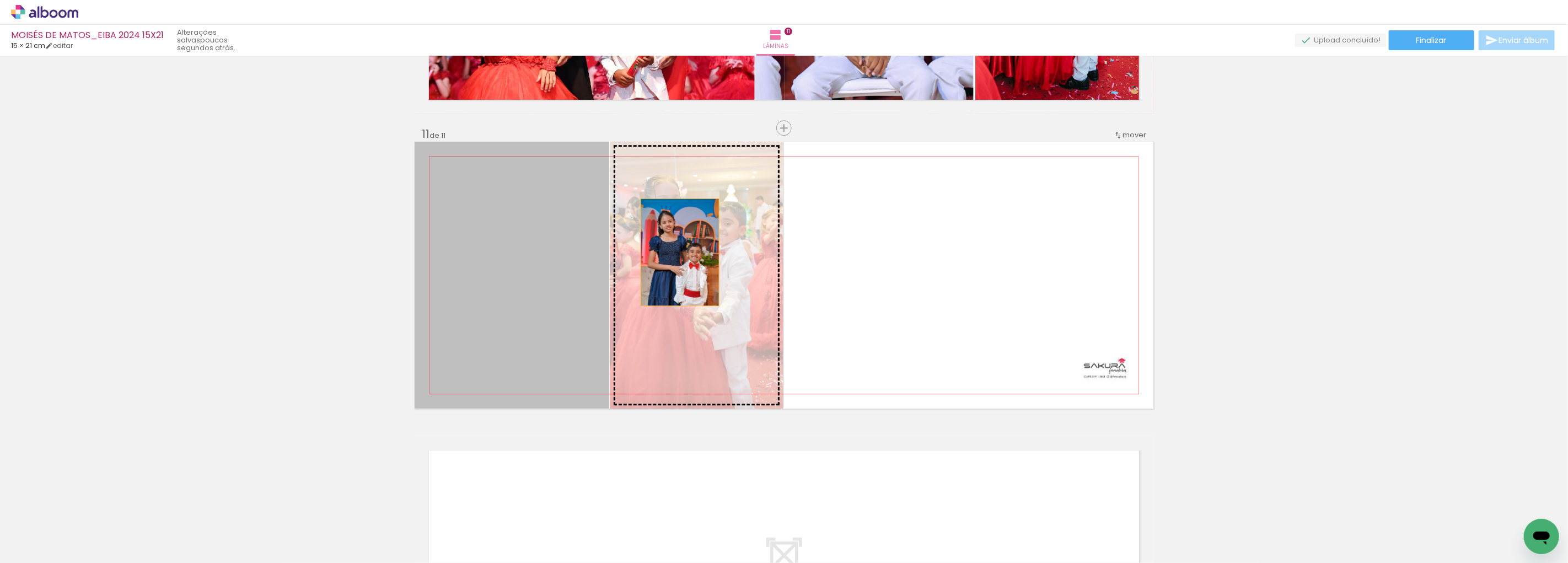
drag, startPoint x: 507, startPoint y: 239, endPoint x: 676, endPoint y: 252, distance: 169.5
click at [0, 0] on slot at bounding box center [0, 0] width 0 height 0
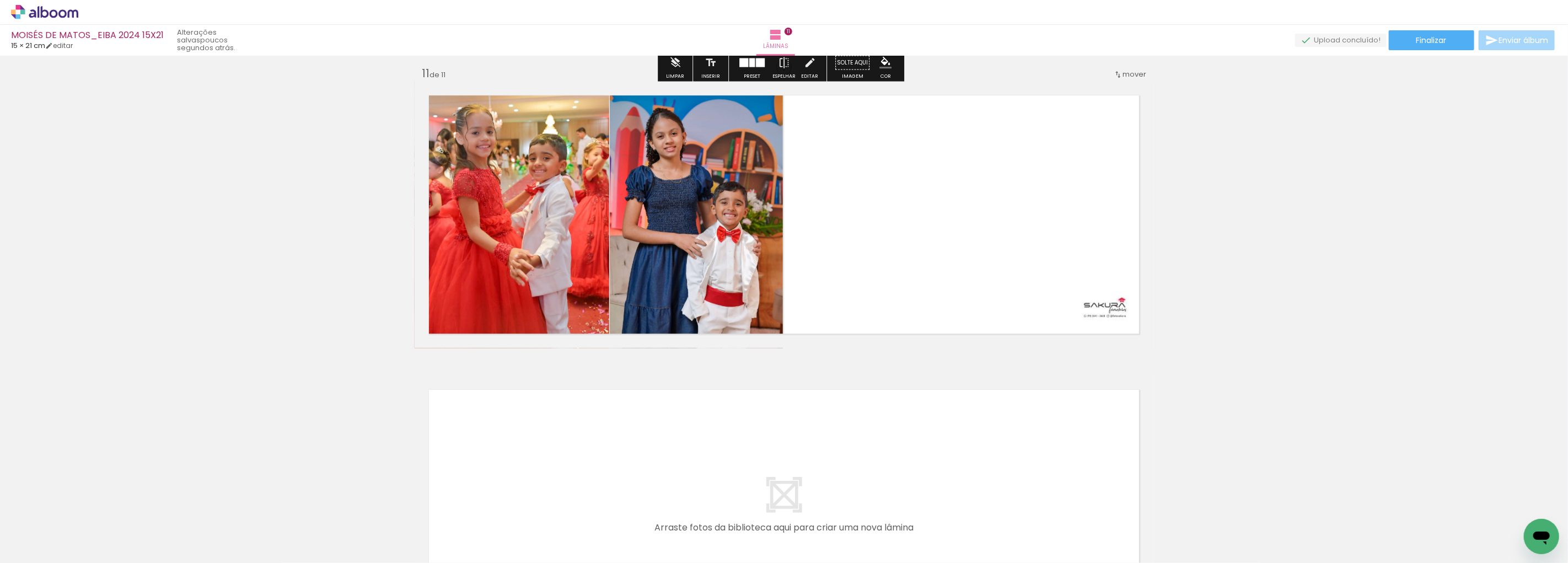
scroll to position [2951, 0]
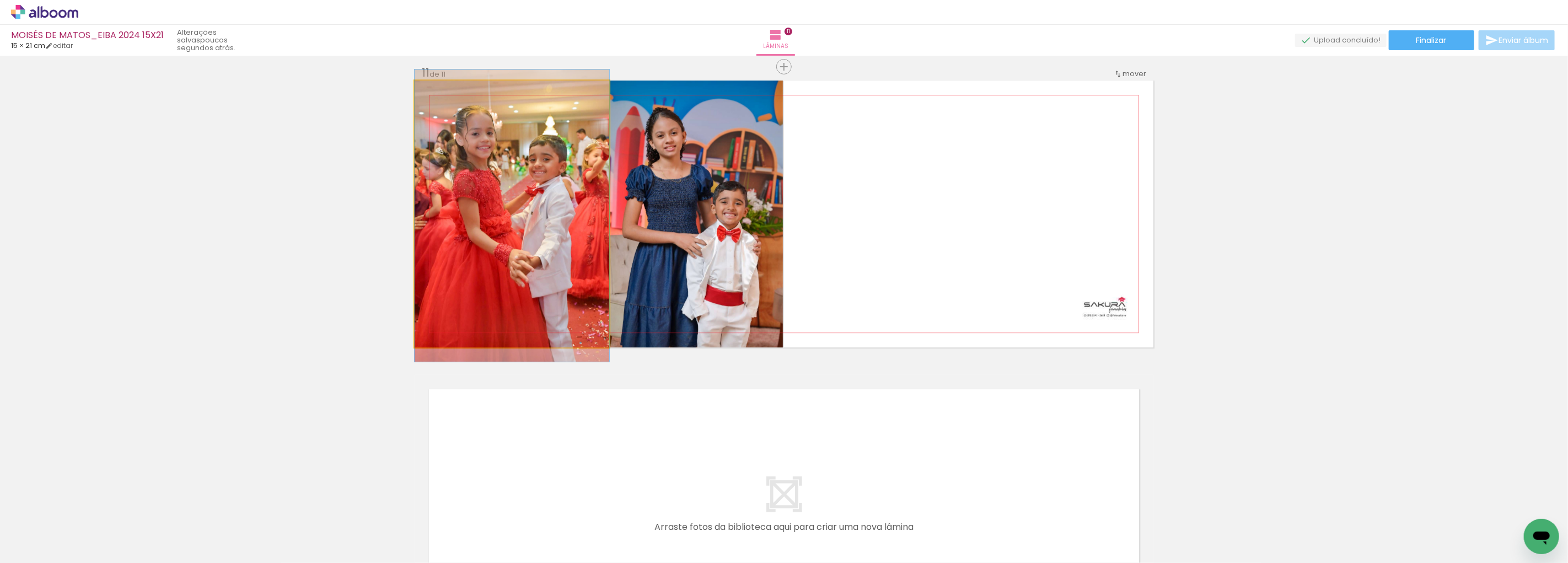
drag, startPoint x: 484, startPoint y: 195, endPoint x: 495, endPoint y: 208, distance: 17.0
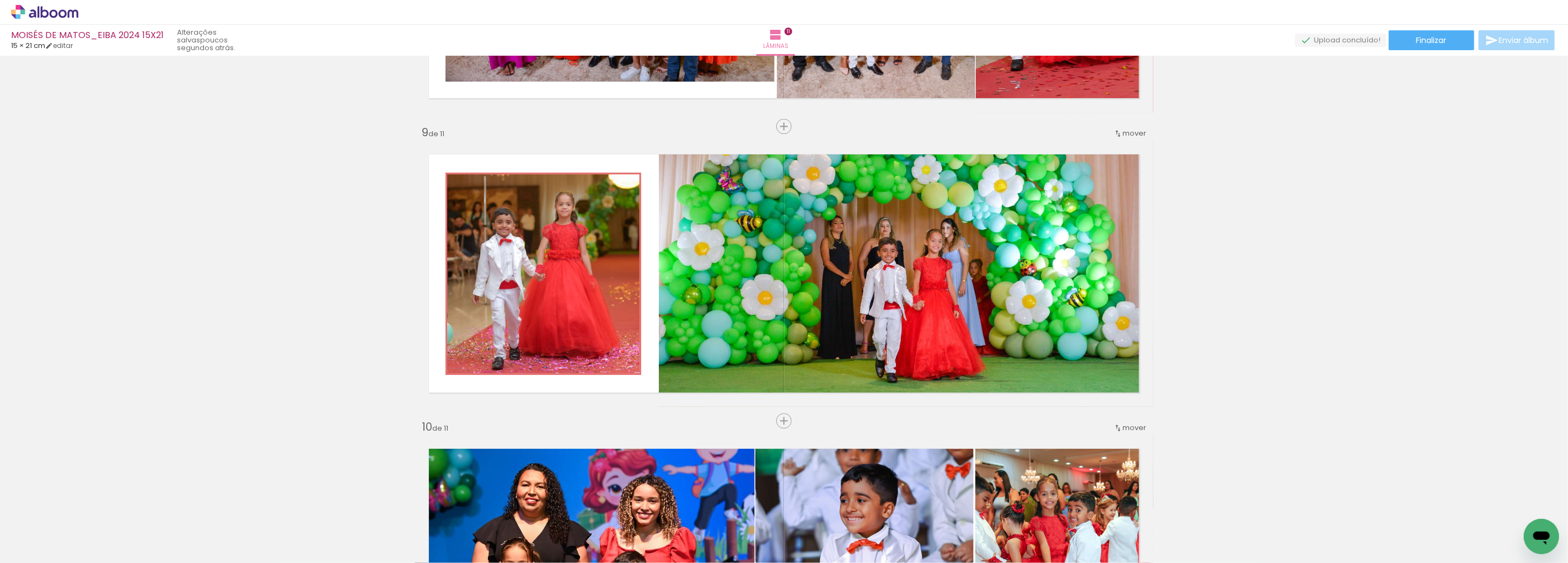
scroll to position [2216, 0]
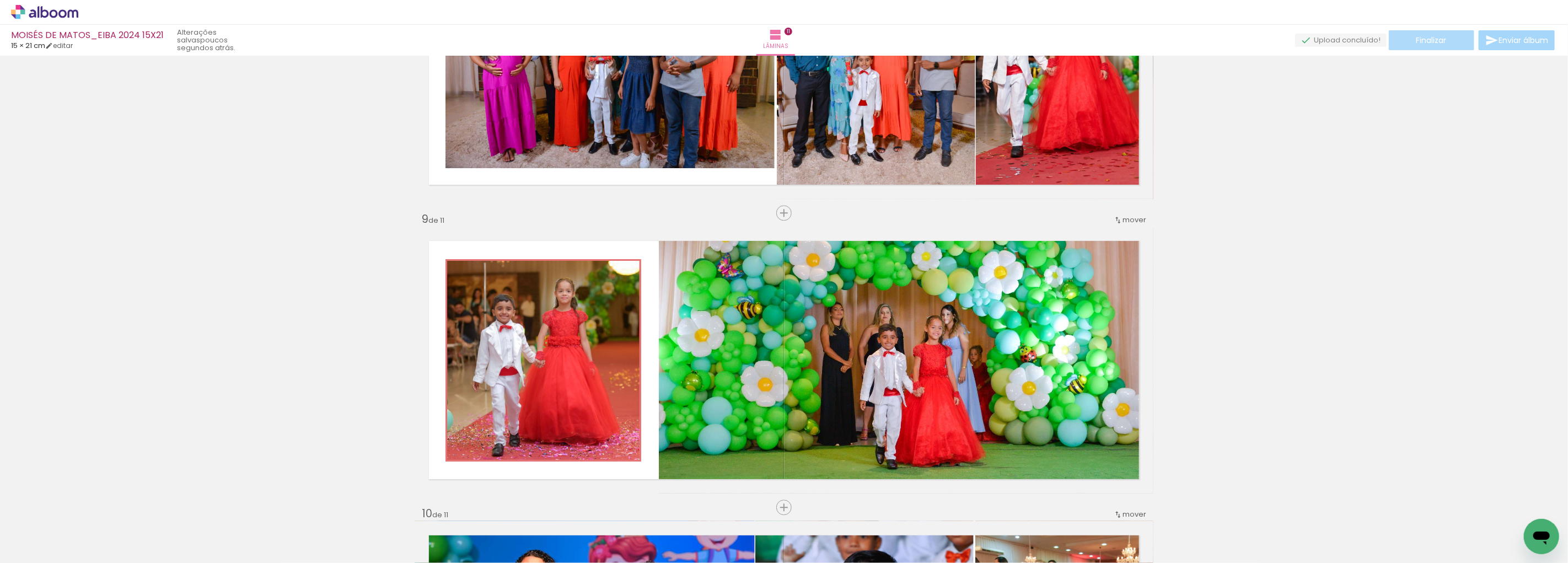
click at [1428, 31] on paper-button "Finalizar" at bounding box center [1431, 40] width 86 height 20
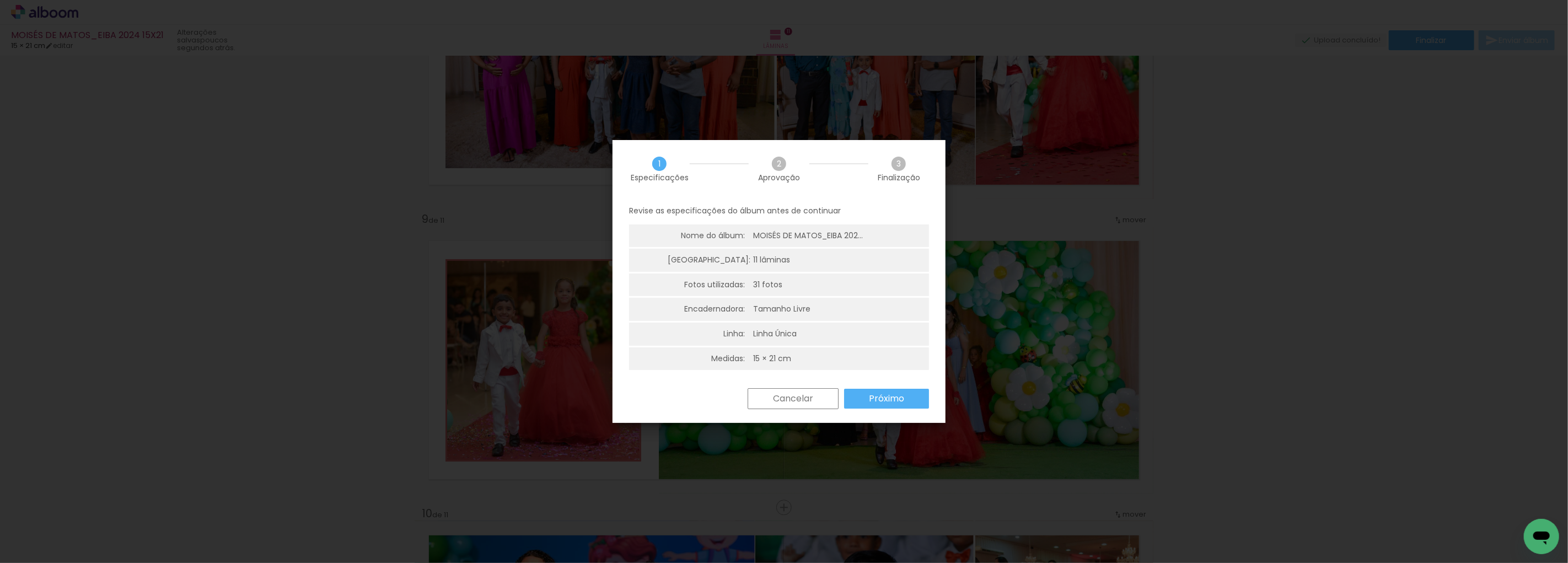
click at [0, 0] on slot "Próximo" at bounding box center [0, 0] width 0 height 0
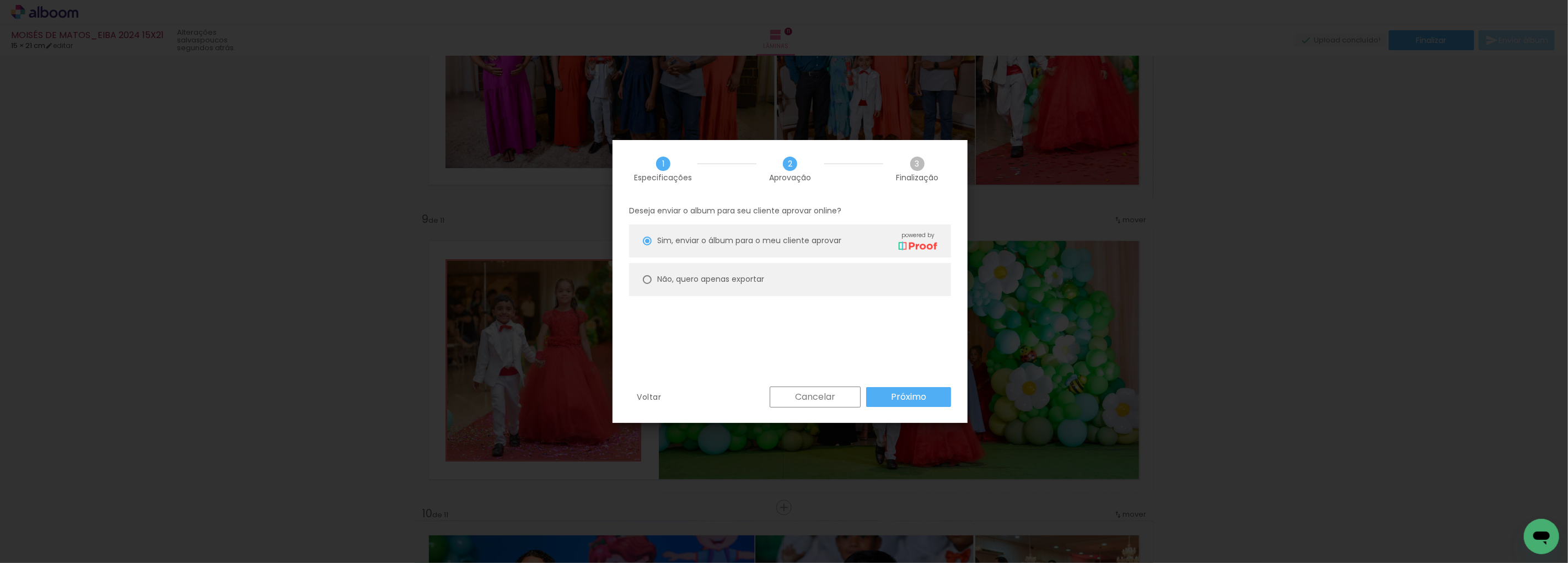
click at [647, 245] on div at bounding box center [647, 240] width 9 height 9
type paper-radio-button "on"
click at [0, 0] on slot "Próximo" at bounding box center [0, 0] width 0 height 0
type input "Alta, 300 DPI"
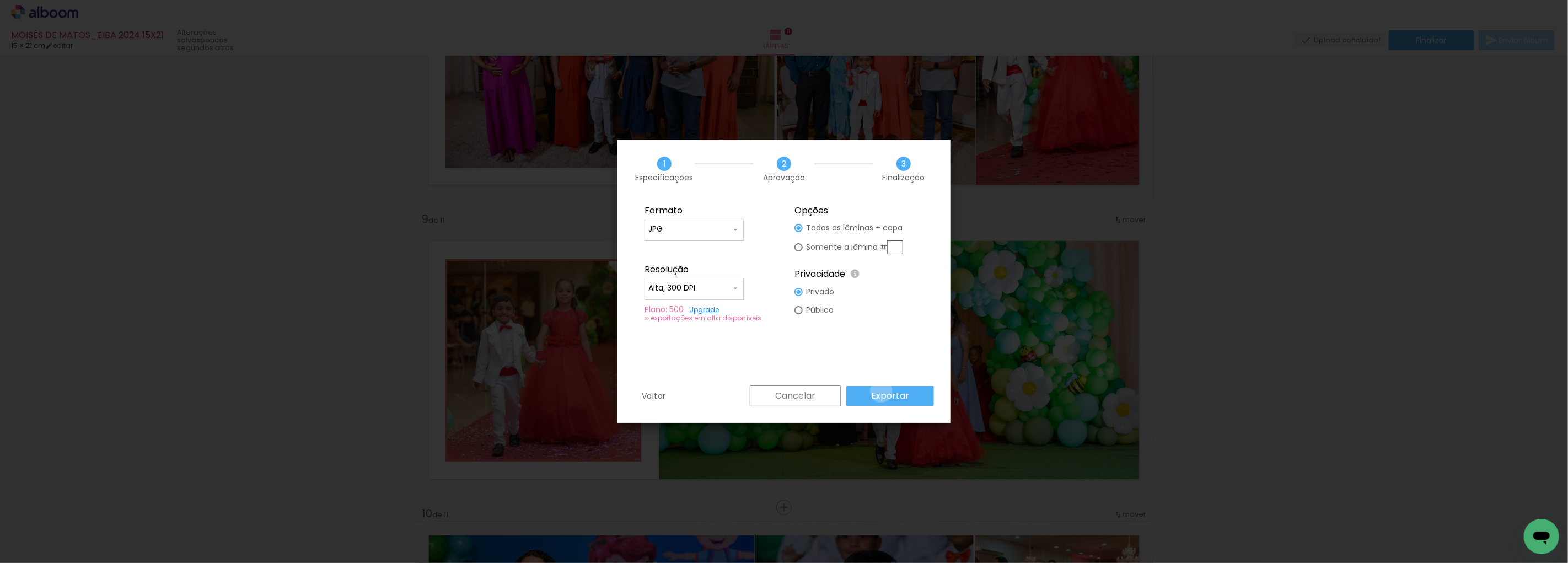
click at [0, 0] on slot "Exportar" at bounding box center [0, 0] width 0 height 0
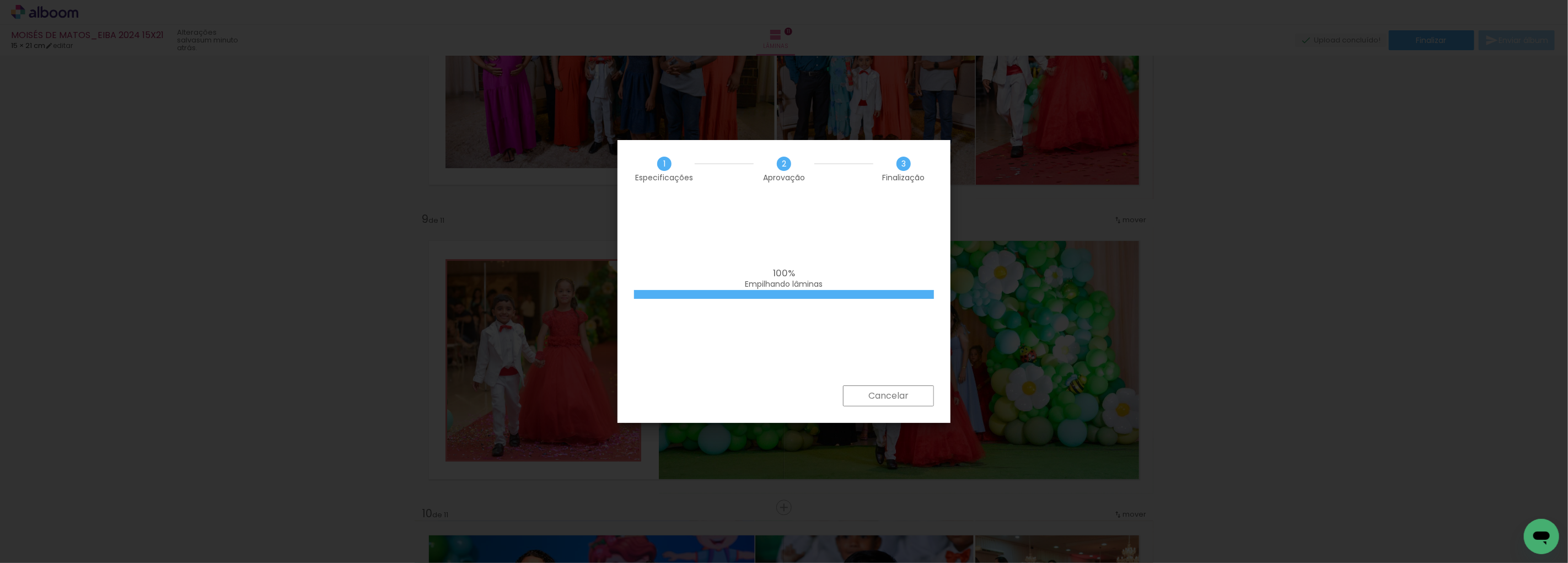
scroll to position [0, 439]
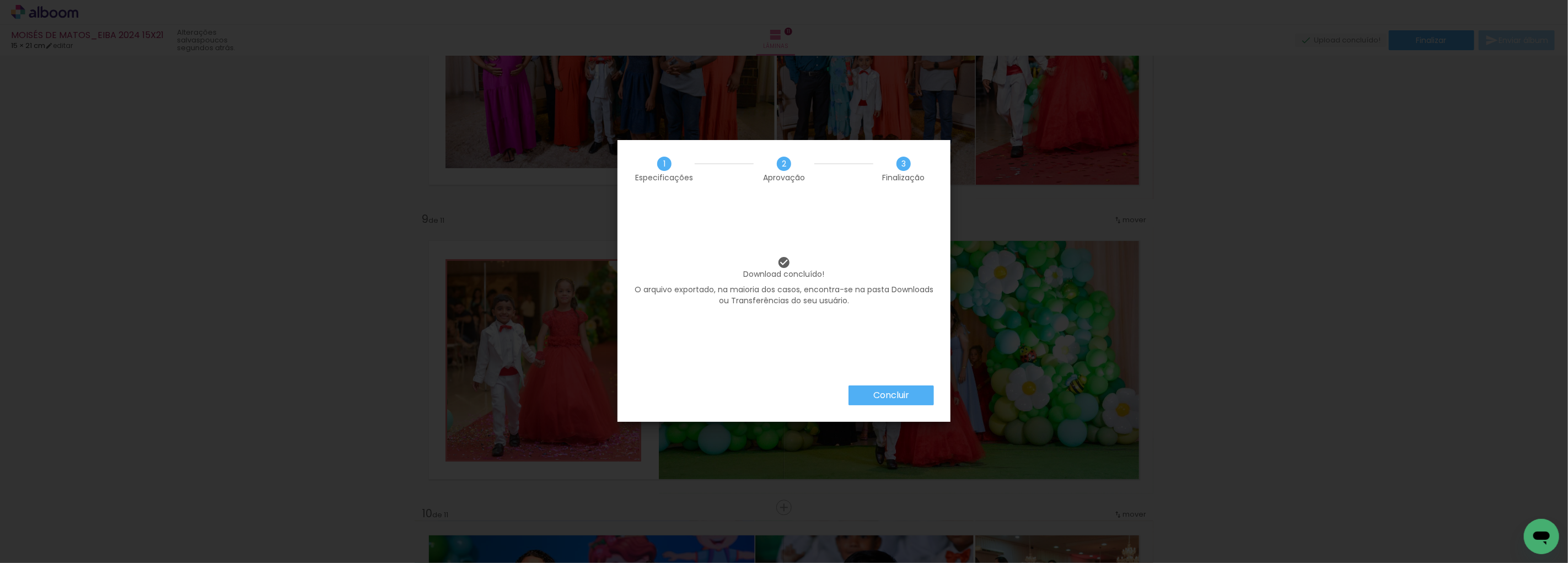
click at [0, 0] on slot "Concluir" at bounding box center [0, 0] width 0 height 0
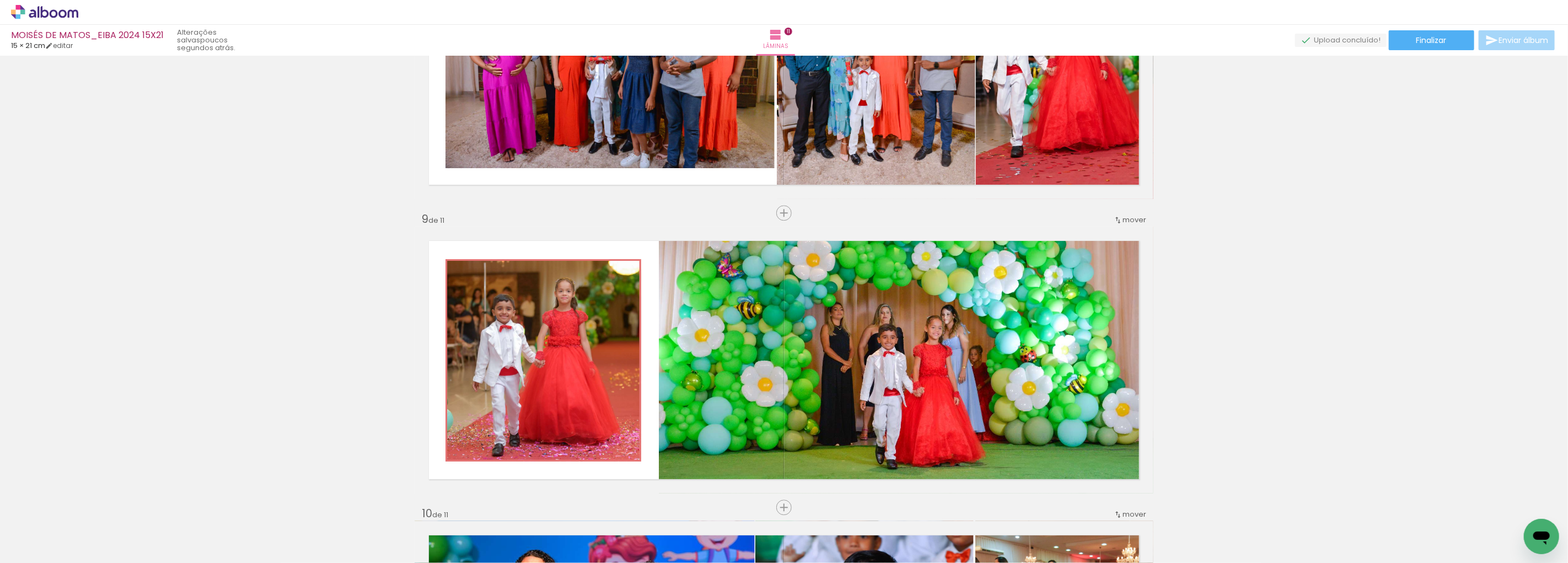
scroll to position [0, 439]
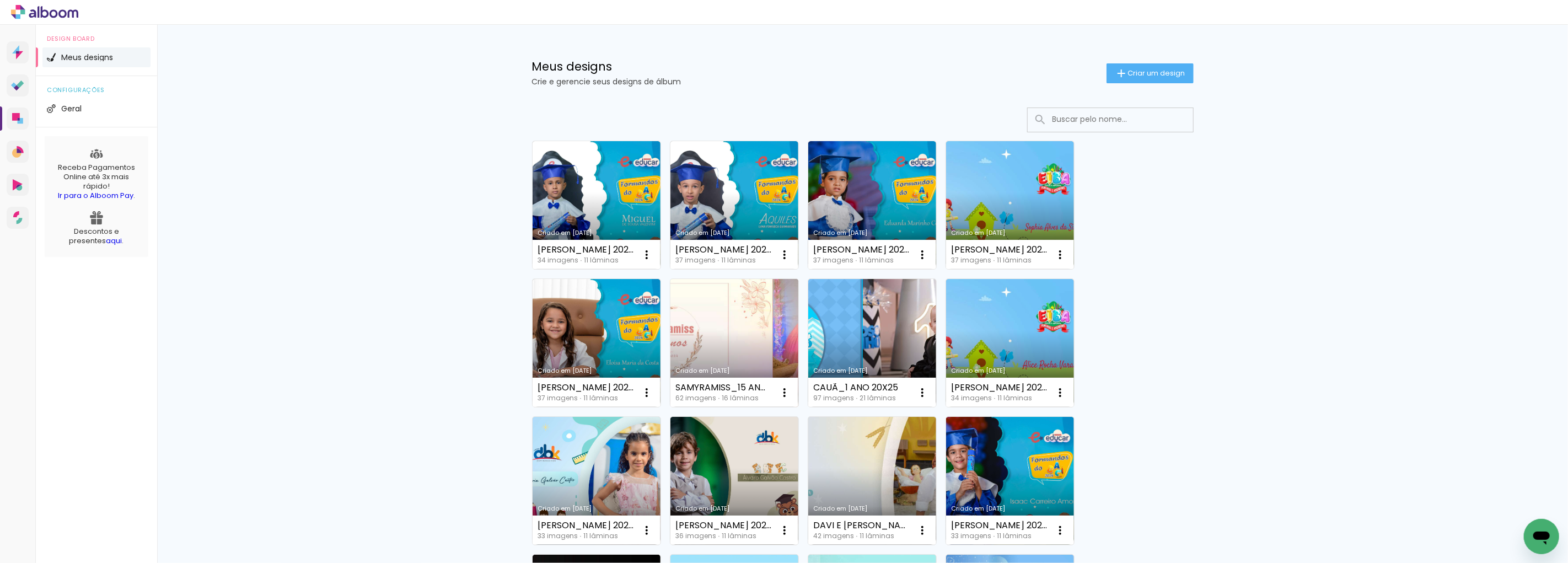
click at [740, 315] on link "Criado em 22/08/25" at bounding box center [734, 343] width 128 height 128
